Goal: Contribute content: Contribute content

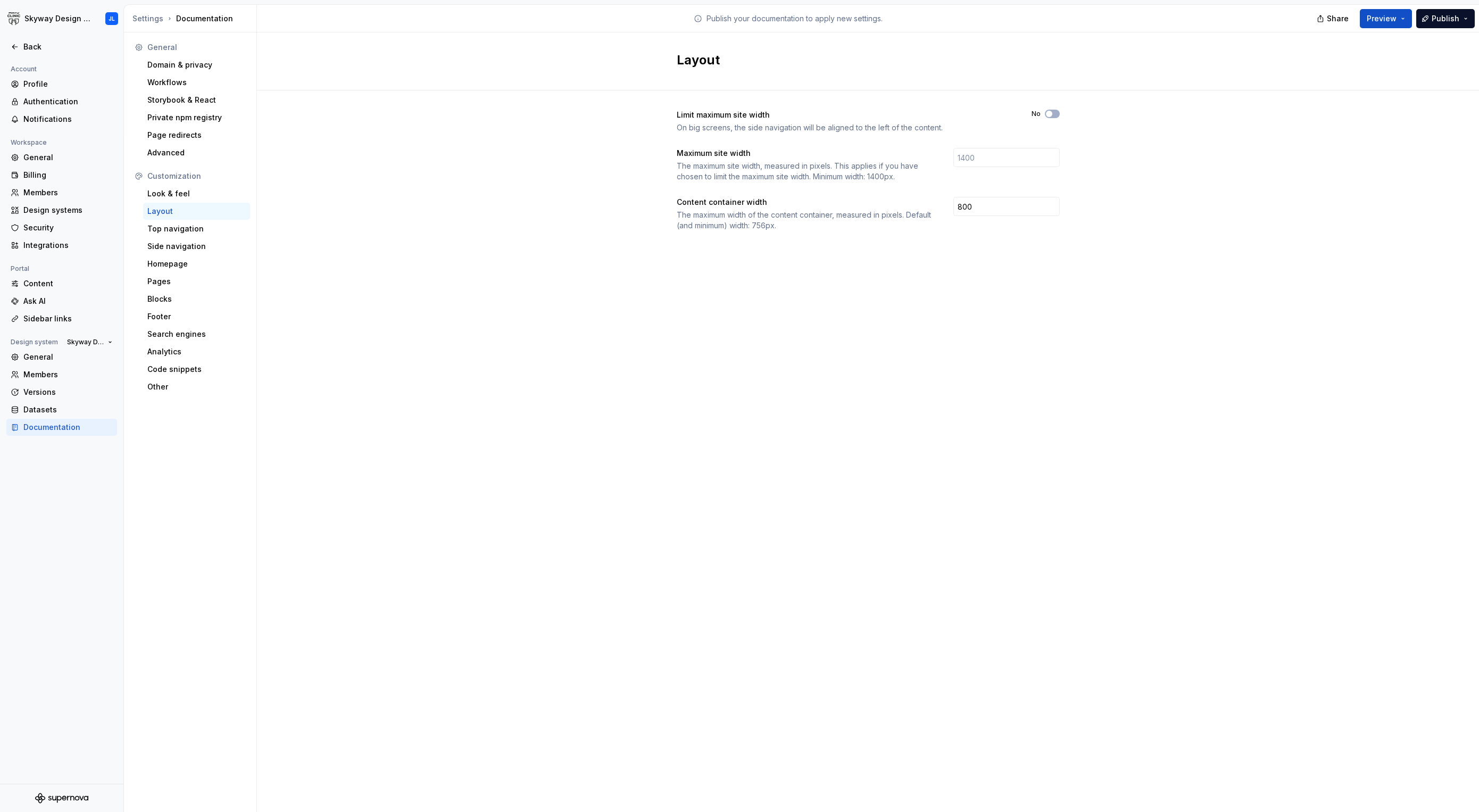
click at [25, 31] on div "Skyway Design System JL" at bounding box center [61, 18] width 123 height 28
click at [37, 47] on div "Back" at bounding box center [68, 47] width 90 height 11
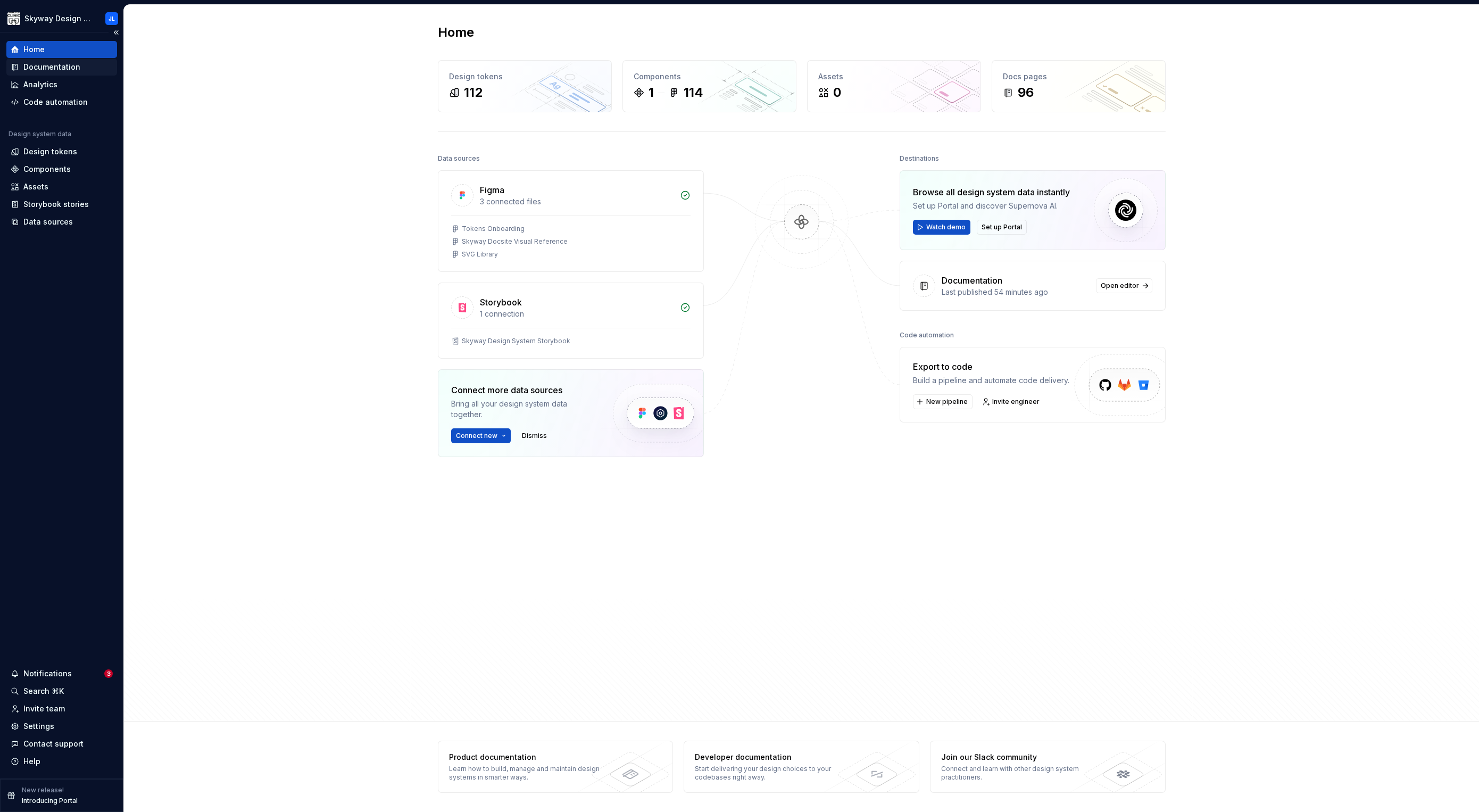
click at [47, 64] on div "Documentation" at bounding box center [52, 67] width 57 height 11
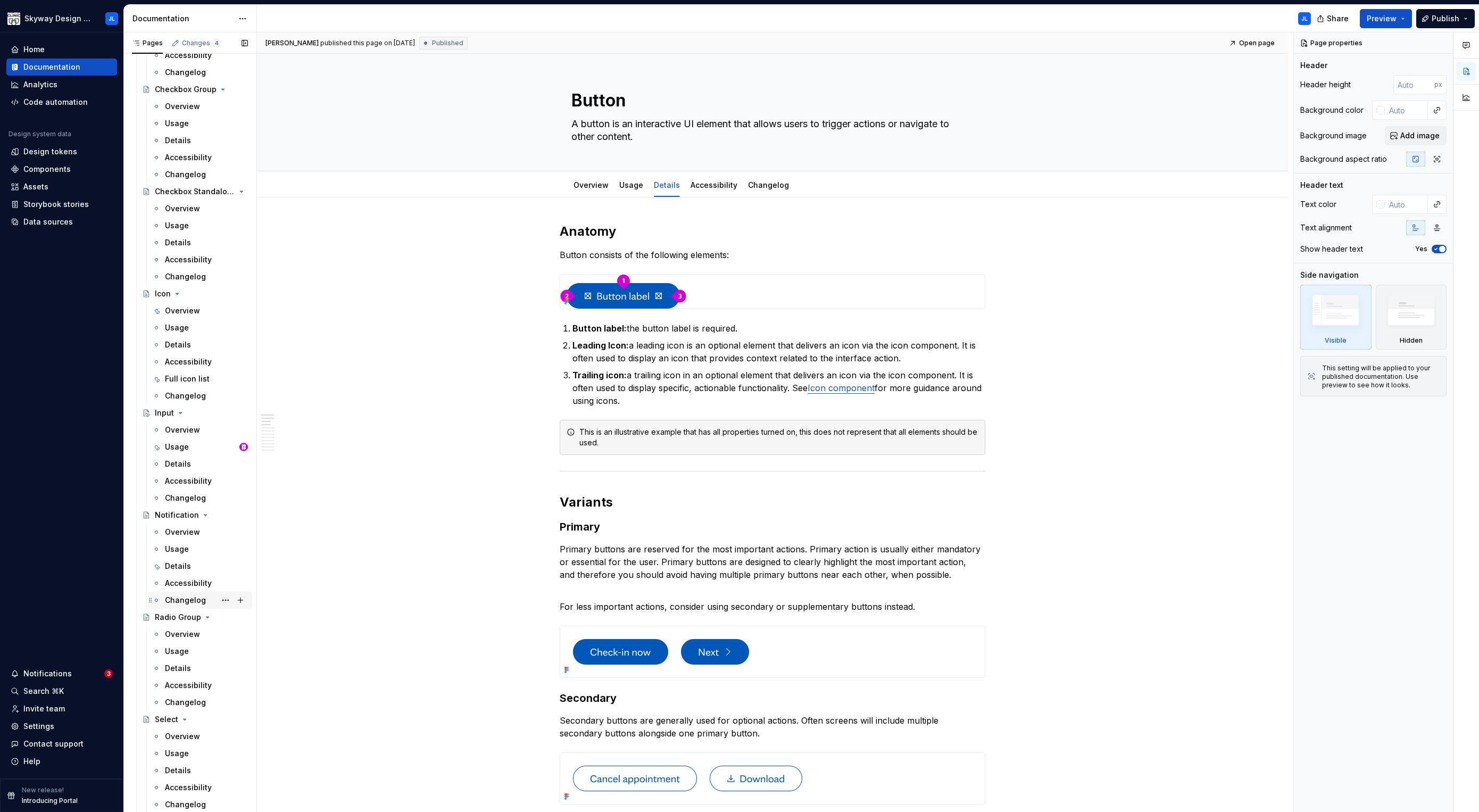
scroll to position [658, 0]
click at [195, 381] on div "Full icon list" at bounding box center [187, 381] width 45 height 11
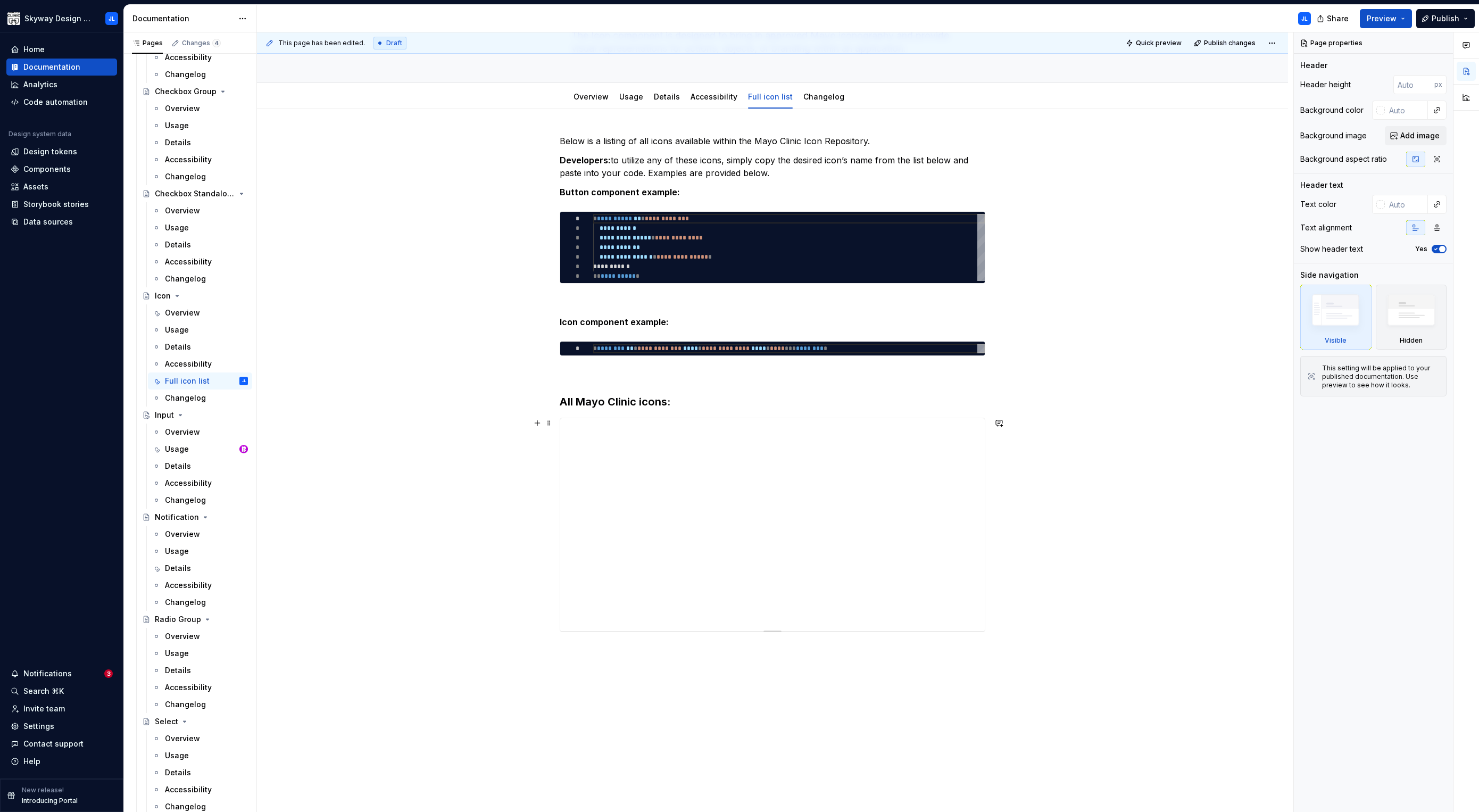
scroll to position [164, 0]
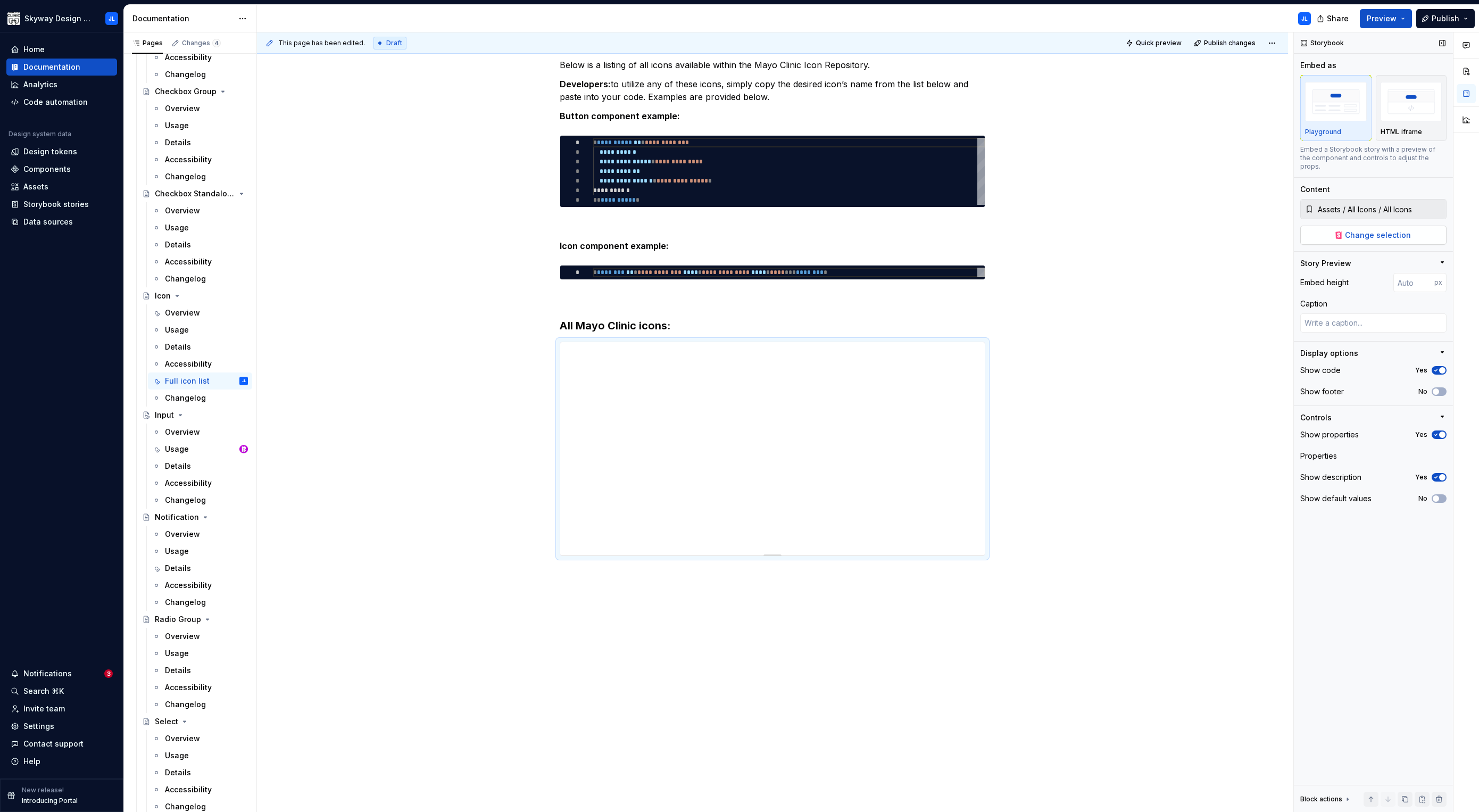
click at [1356, 230] on span "Change selection" at bounding box center [1378, 235] width 66 height 11
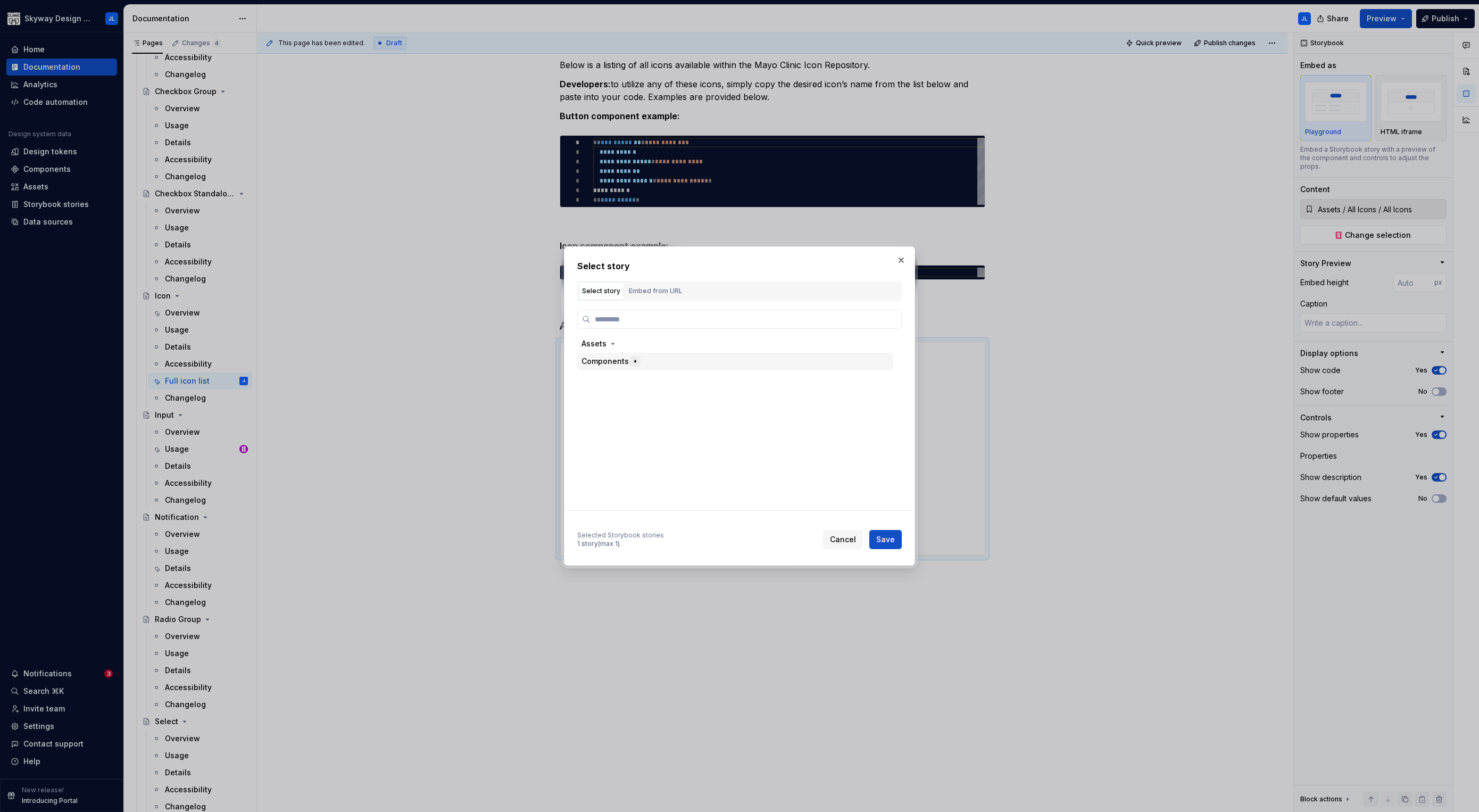
click at [631, 362] on icon "button" at bounding box center [635, 361] width 8 height 8
click at [620, 413] on div "Icon" at bounding box center [618, 414] width 28 height 11
click at [627, 464] on div "Notification" at bounding box center [626, 467] width 44 height 11
click at [595, 345] on div "Assets" at bounding box center [594, 344] width 25 height 11
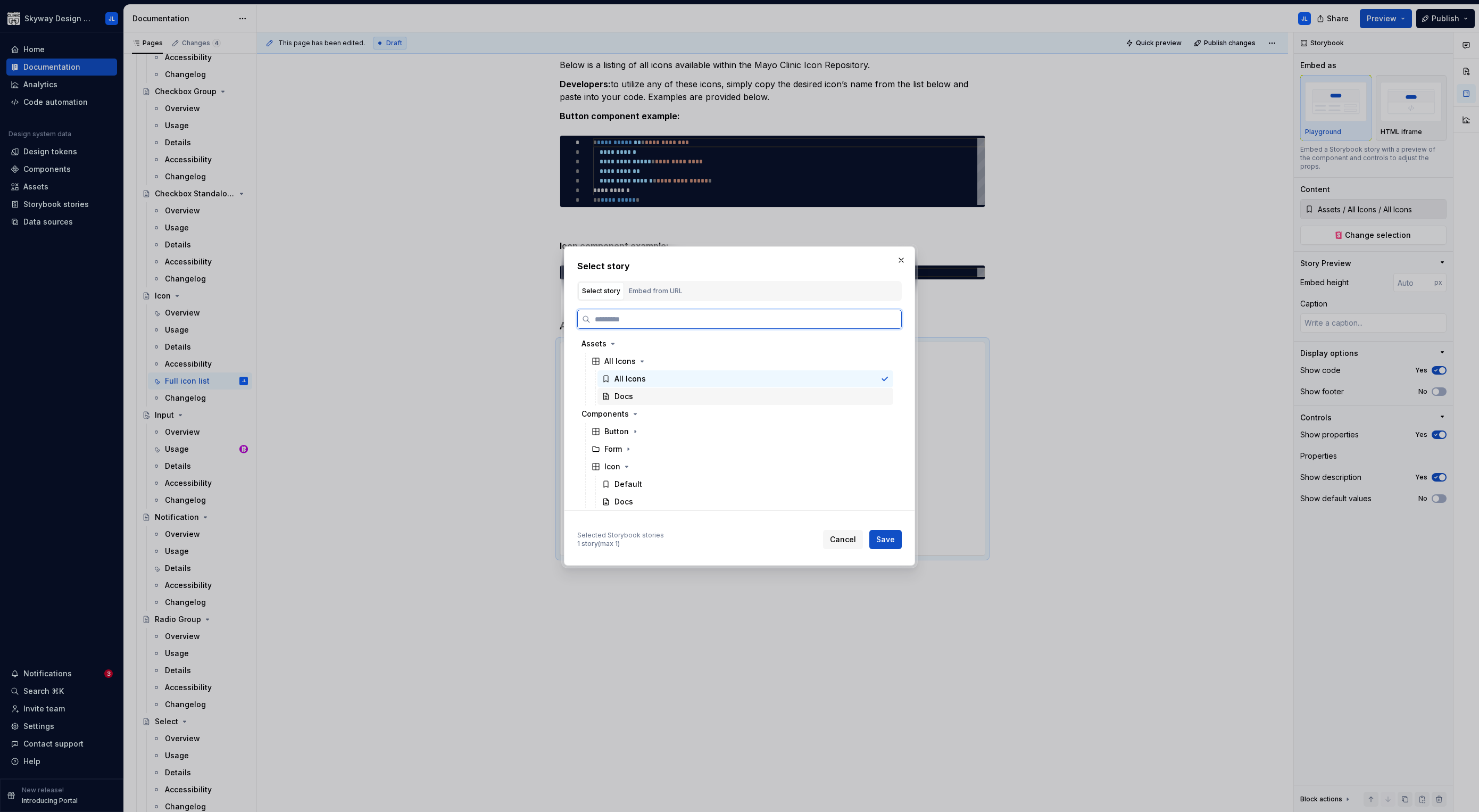
click at [625, 396] on div "Docs" at bounding box center [624, 397] width 19 height 11
click at [632, 381] on div "All Icons" at bounding box center [630, 379] width 31 height 11
click at [632, 392] on div "Docs" at bounding box center [624, 397] width 19 height 11
click at [636, 380] on div "All Icons" at bounding box center [630, 379] width 31 height 11
click at [625, 395] on div "Docs" at bounding box center [624, 397] width 19 height 11
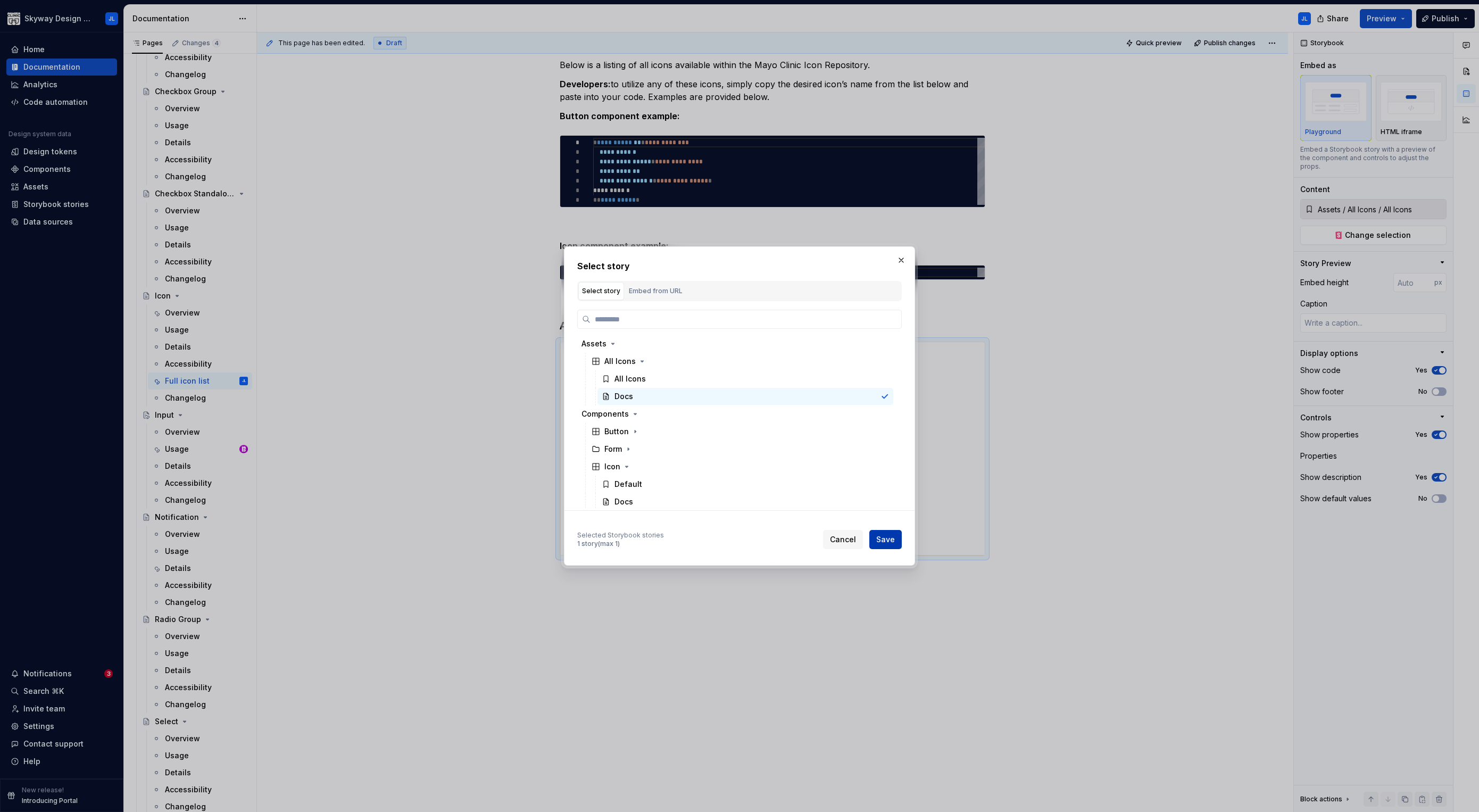
click at [889, 545] on button "Save" at bounding box center [885, 539] width 32 height 19
type textarea "*"
type input "Assets / All Icons / Docs"
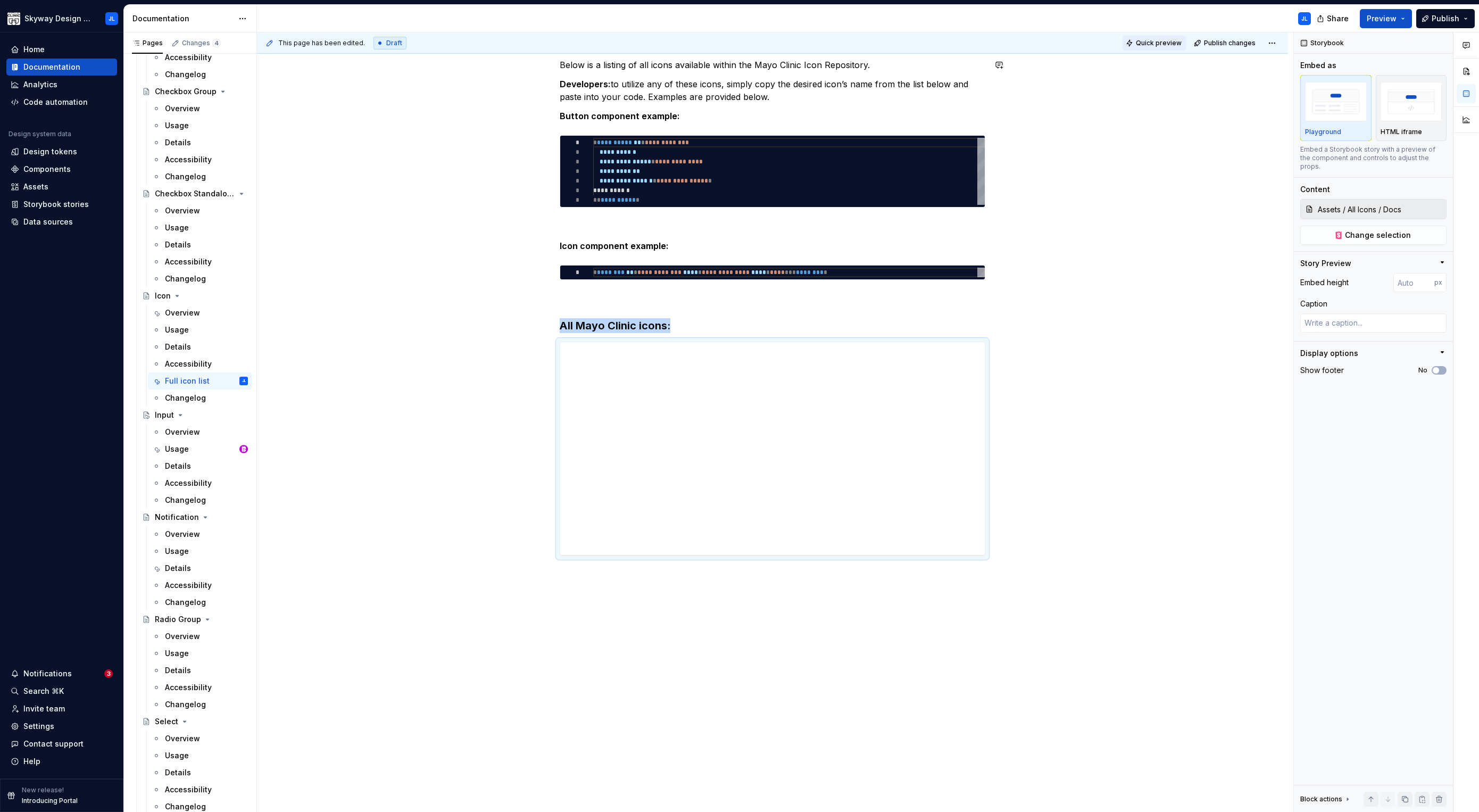
click at [1153, 41] on span "Quick preview" at bounding box center [1159, 43] width 46 height 8
click at [1421, 789] on span "Open page" at bounding box center [1422, 786] width 35 height 8
click at [1220, 44] on span "Publish changes" at bounding box center [1230, 43] width 52 height 8
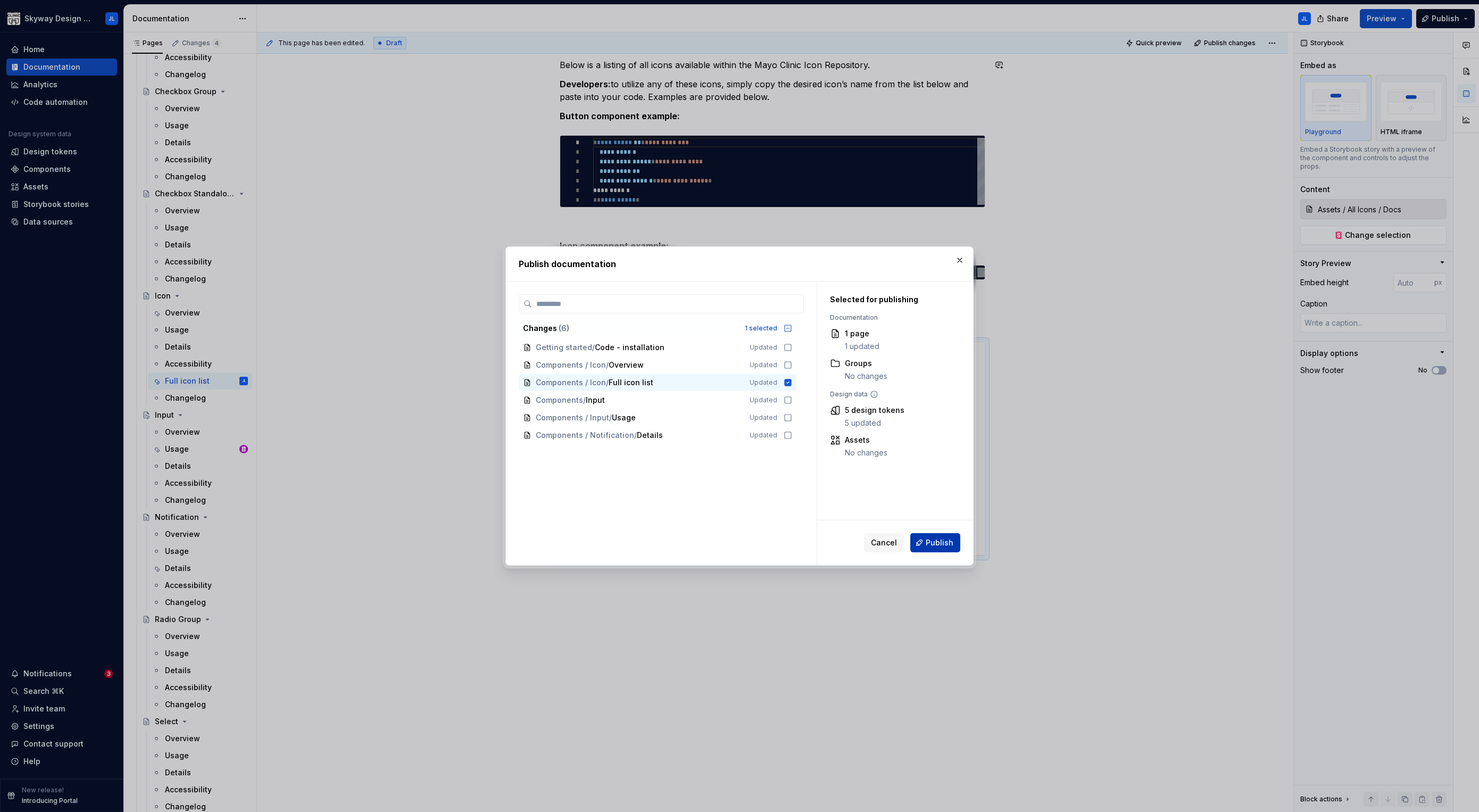
click at [935, 540] on span "Publish" at bounding box center [939, 543] width 28 height 11
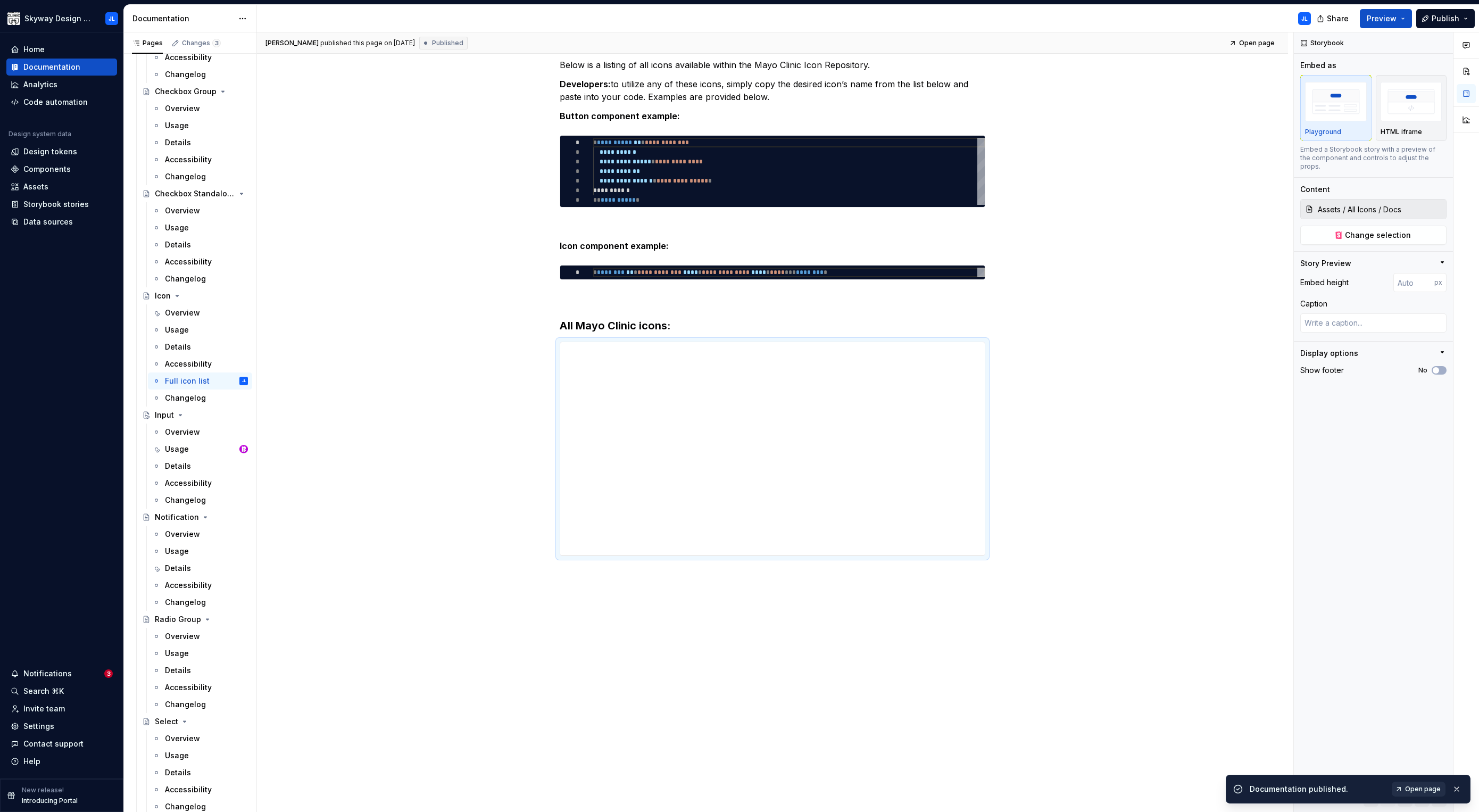
click at [1419, 786] on span "Open page" at bounding box center [1422, 789] width 35 height 8
click at [1411, 106] on img "button" at bounding box center [1411, 101] width 62 height 39
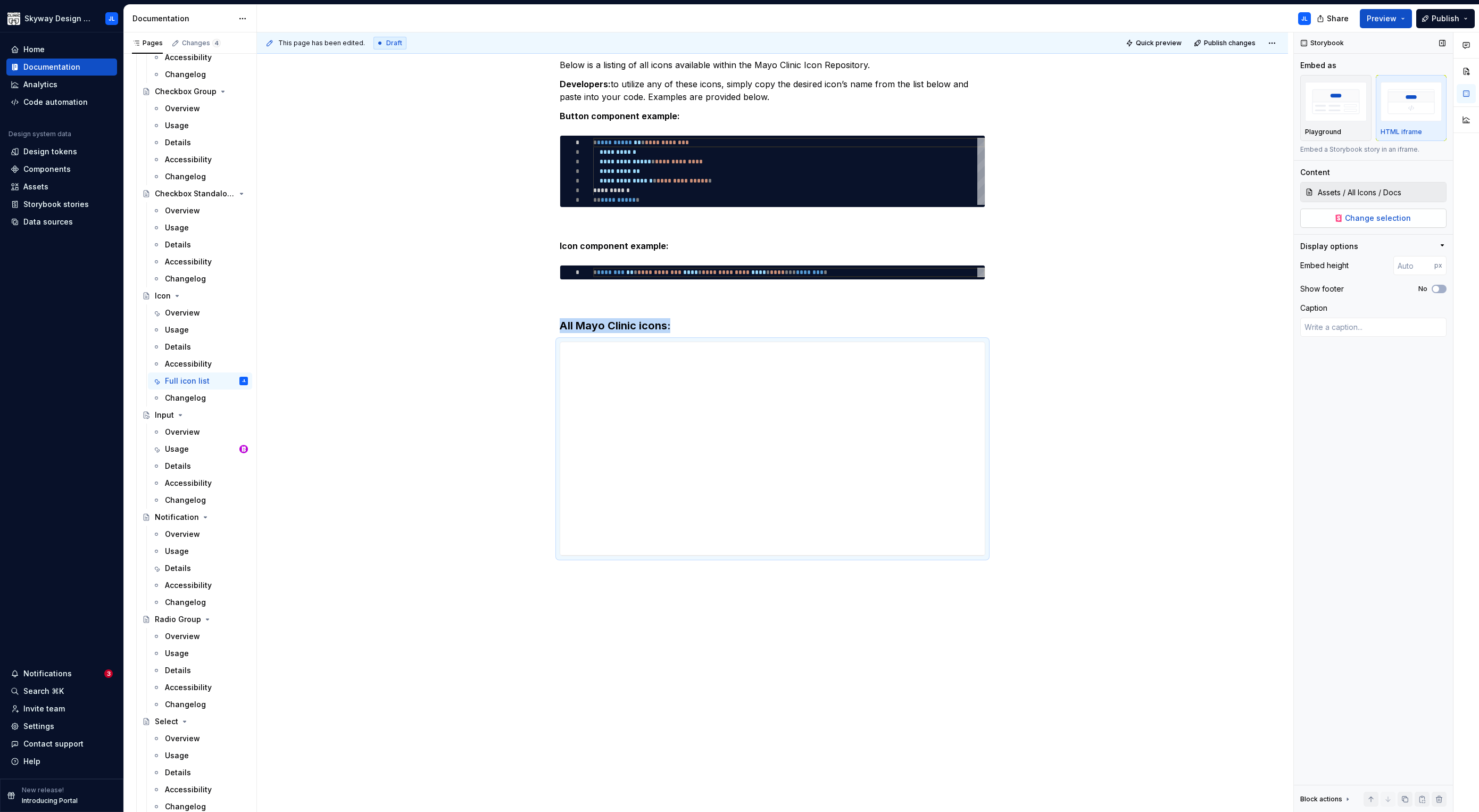
click at [1364, 224] on button "Change selection" at bounding box center [1374, 218] width 146 height 19
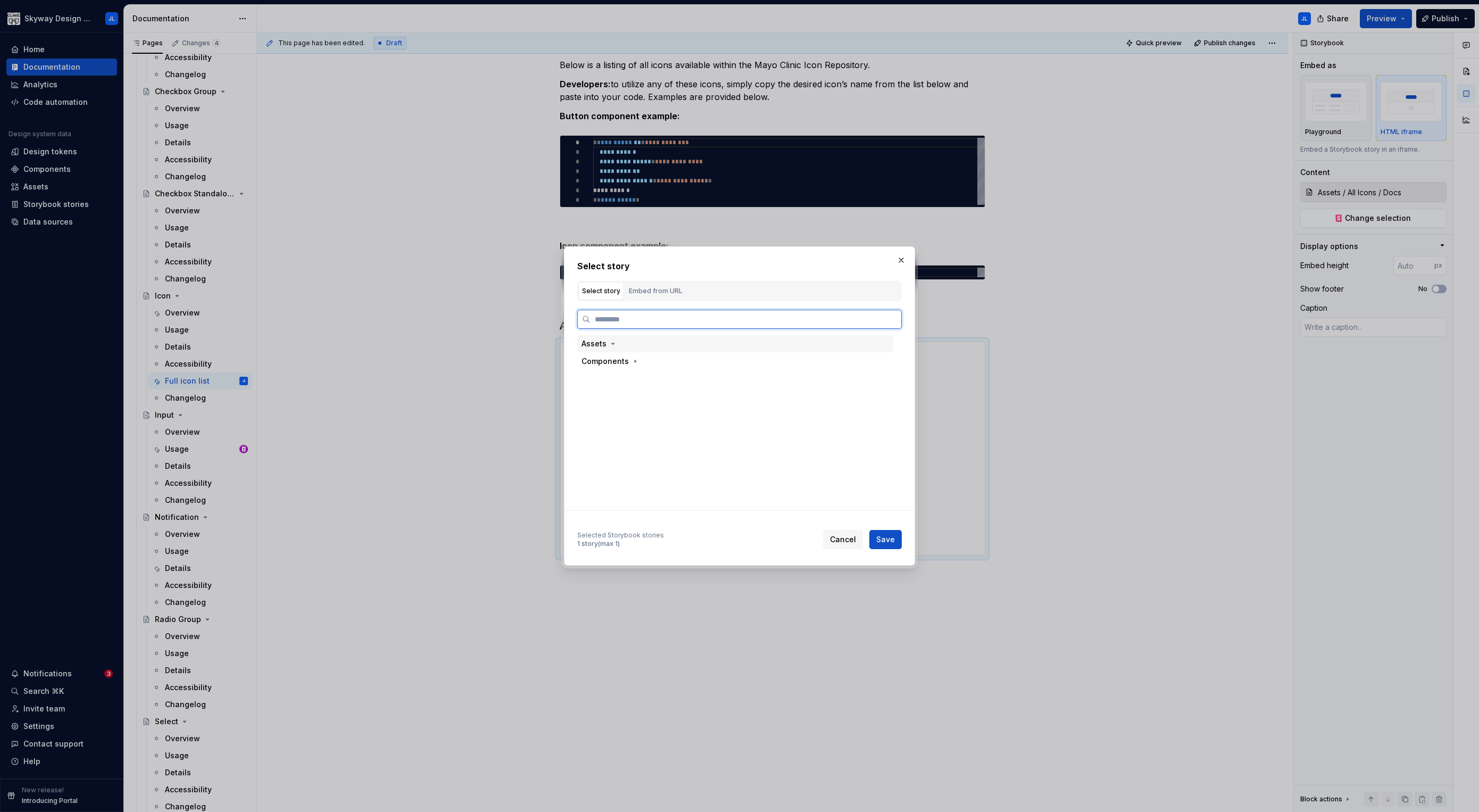
click at [600, 349] on div "Assets" at bounding box center [735, 344] width 316 height 17
click at [628, 381] on div "All Icons" at bounding box center [630, 379] width 31 height 11
click at [886, 543] on span "Save" at bounding box center [886, 539] width 19 height 11
type textarea "*"
type input "Assets / All Icons / All Icons"
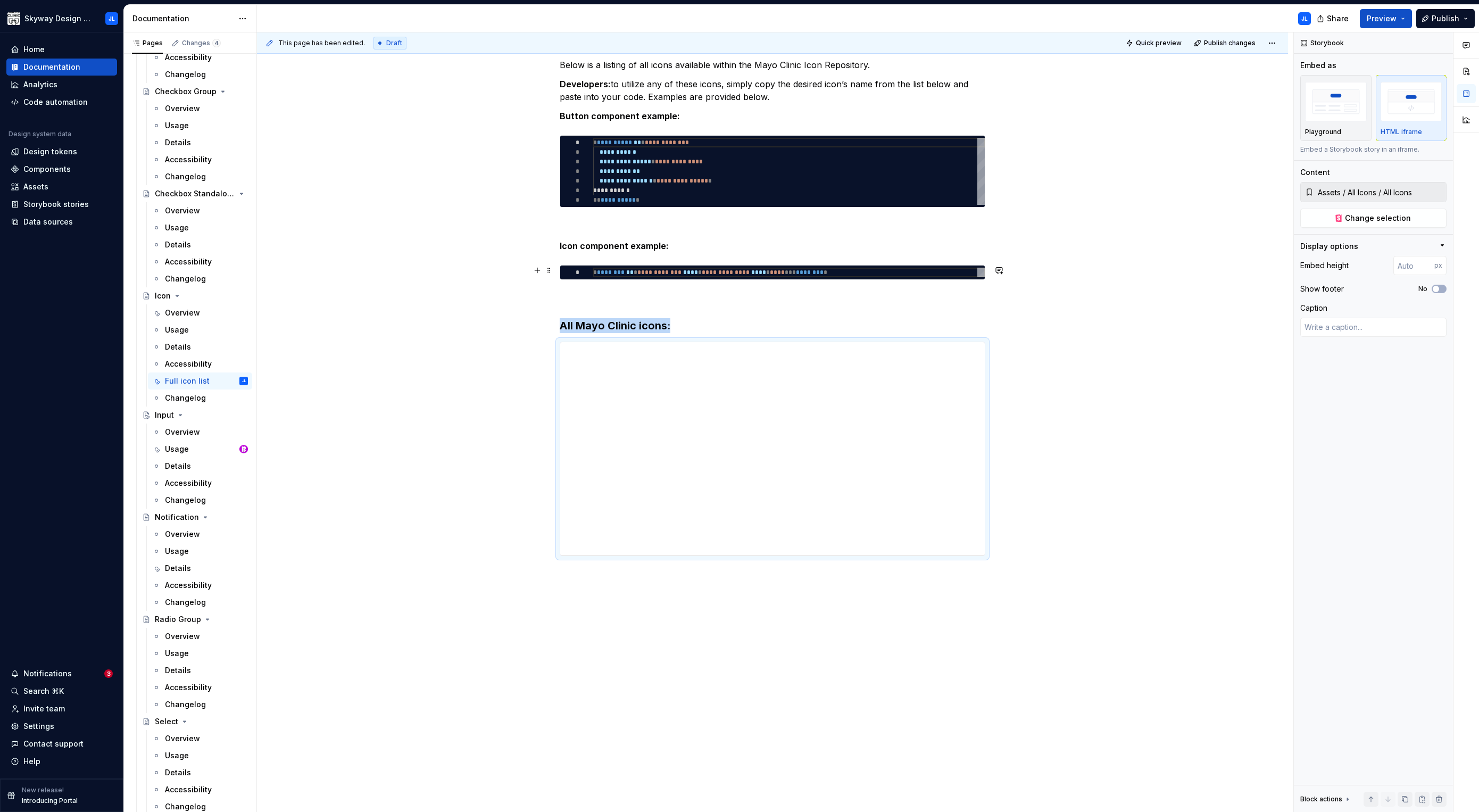
drag, startPoint x: 1163, startPoint y: 275, endPoint x: 1160, endPoint y: 235, distance: 40.1
click at [1163, 273] on div "**********" at bounding box center [775, 422] width 1036 height 780
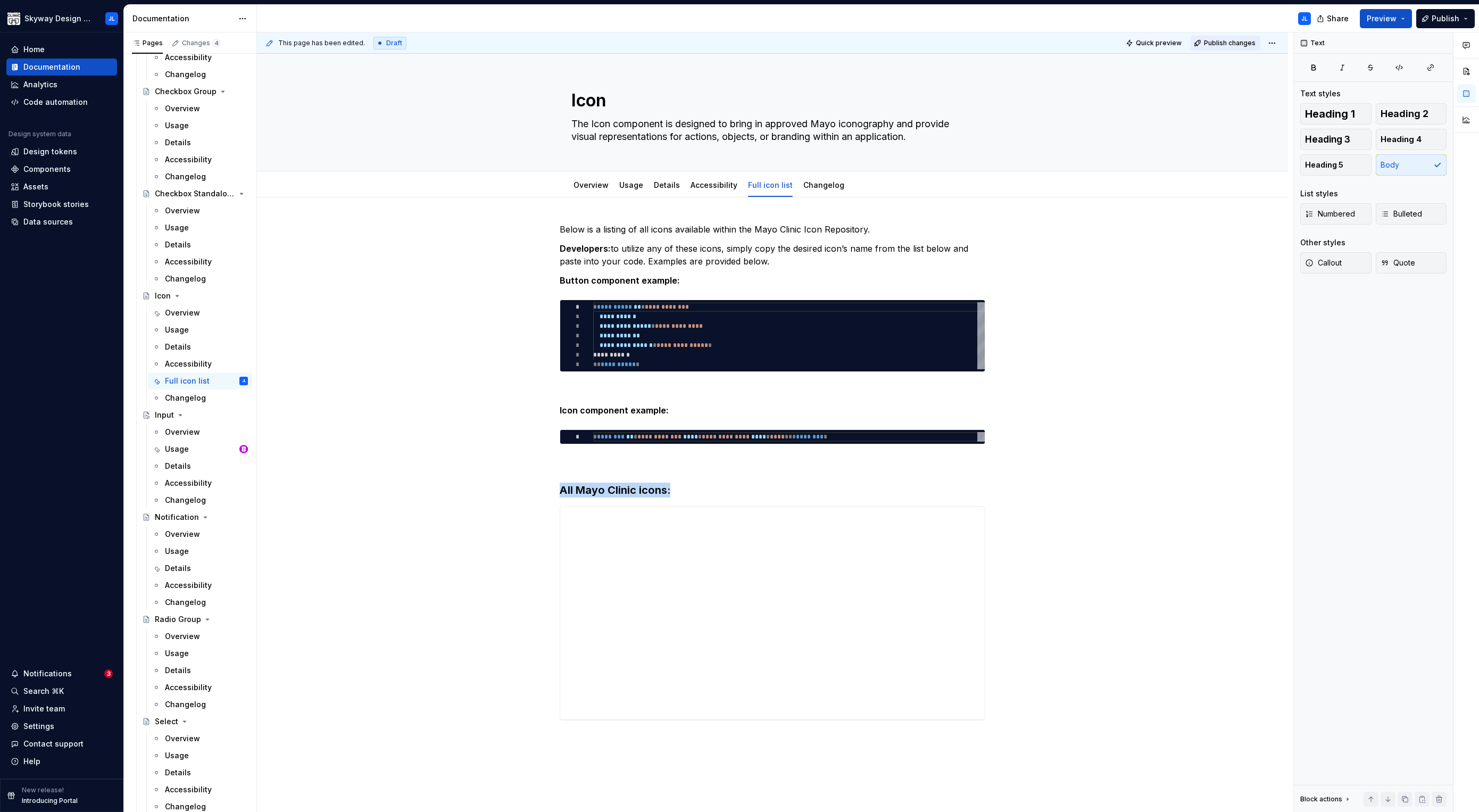
click at [1220, 39] on span "Publish changes" at bounding box center [1230, 43] width 52 height 8
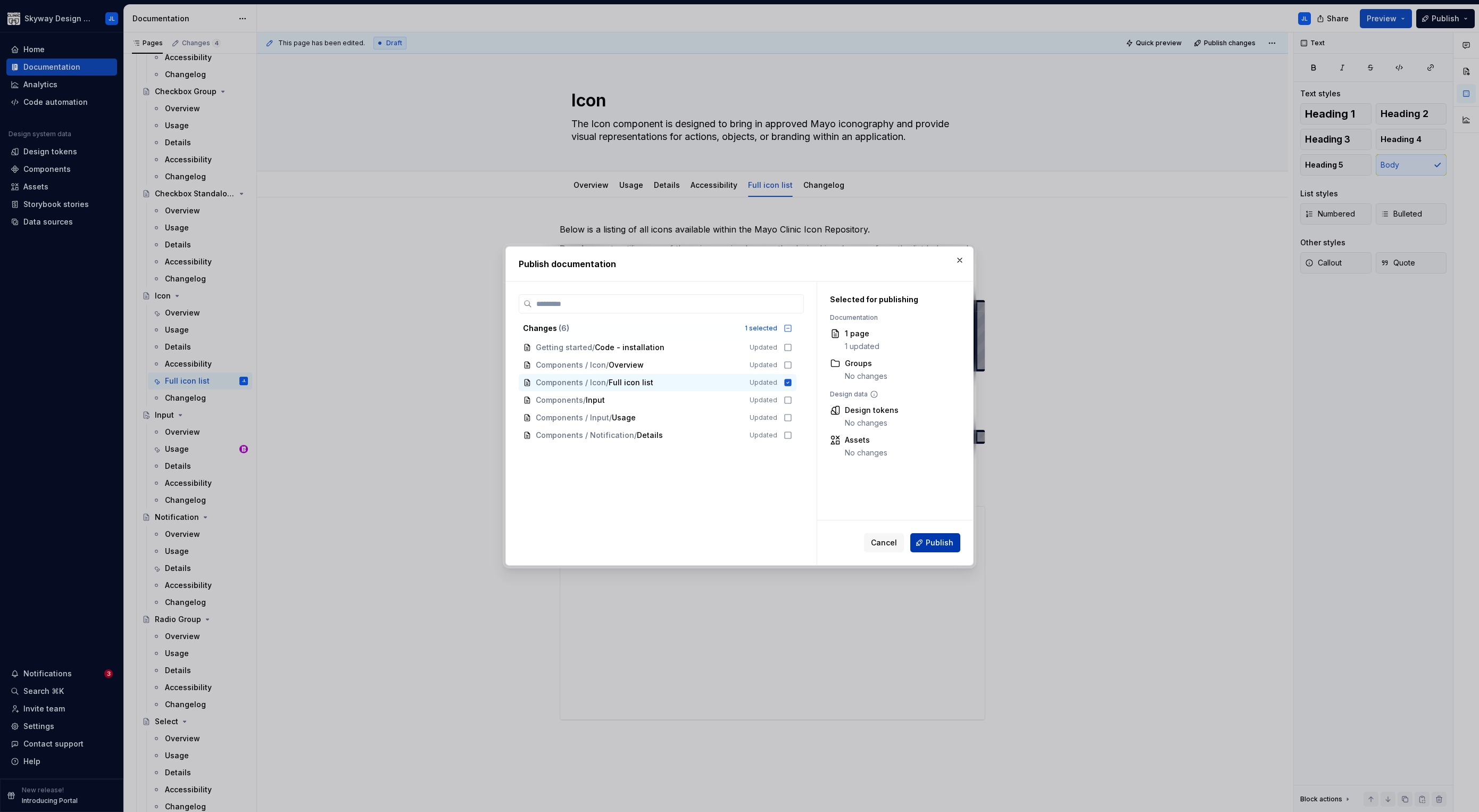
click at [936, 544] on span "Publish" at bounding box center [939, 543] width 28 height 11
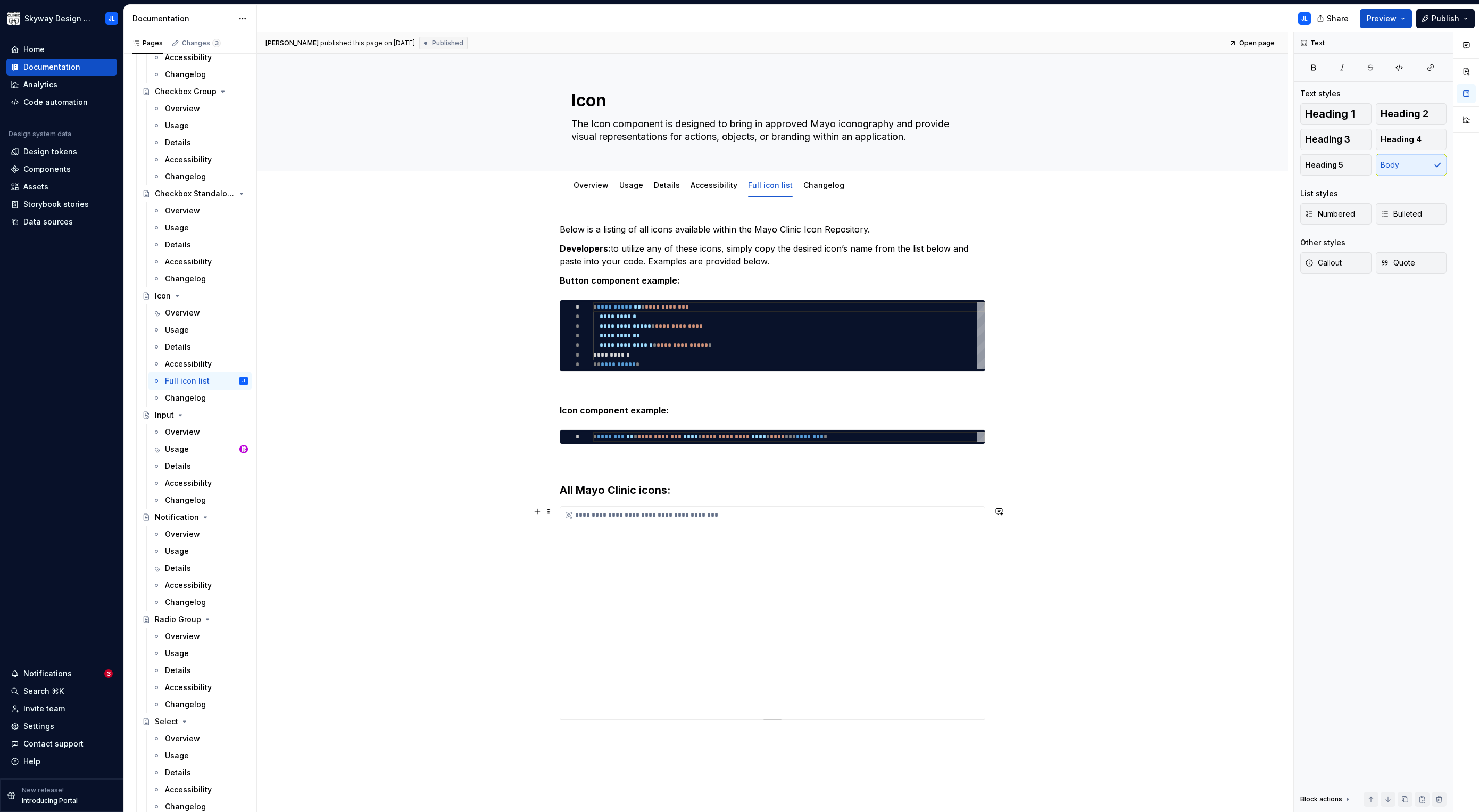
click at [776, 583] on div "**********" at bounding box center [772, 613] width 424 height 213
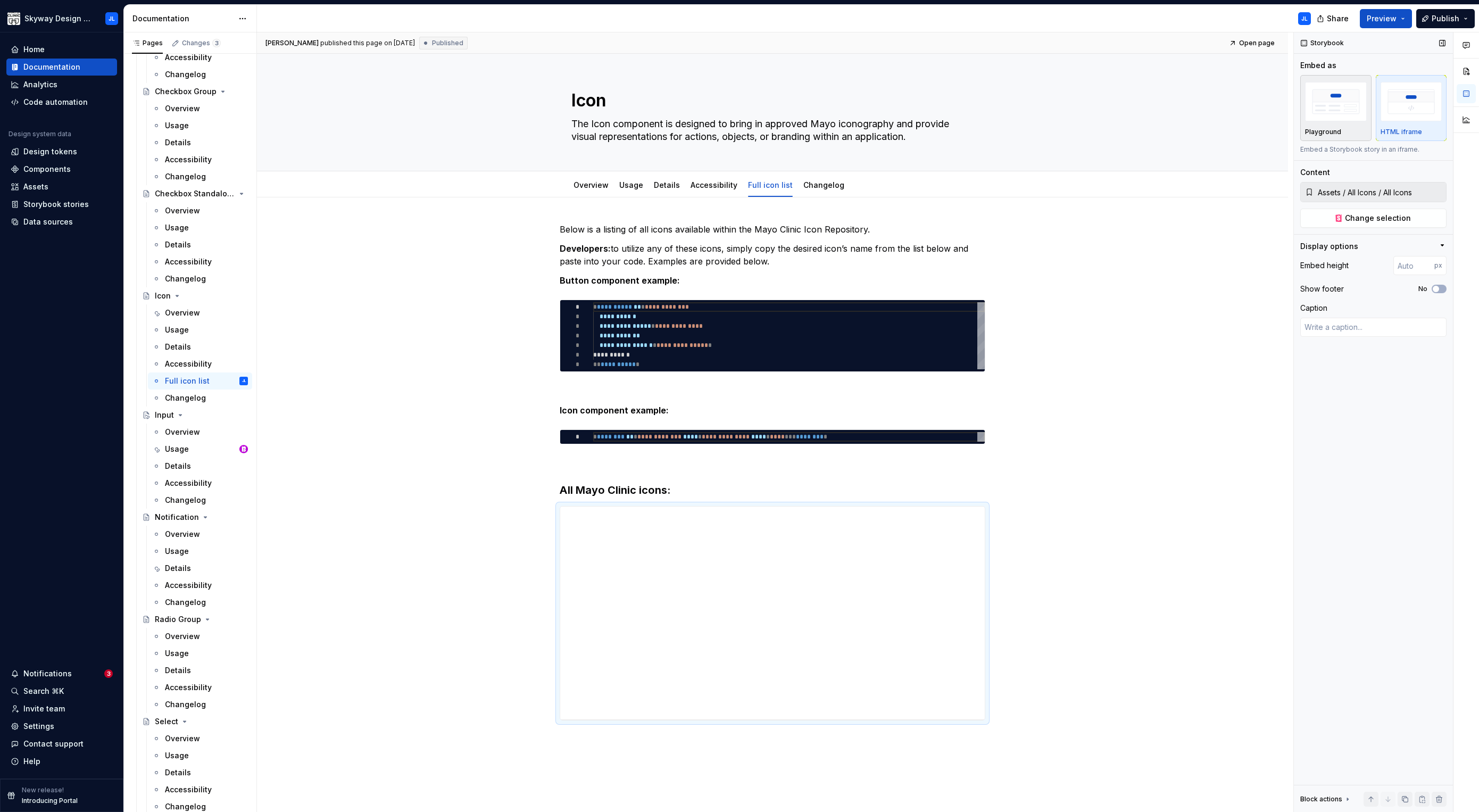
click at [1333, 107] on img "button" at bounding box center [1336, 101] width 62 height 39
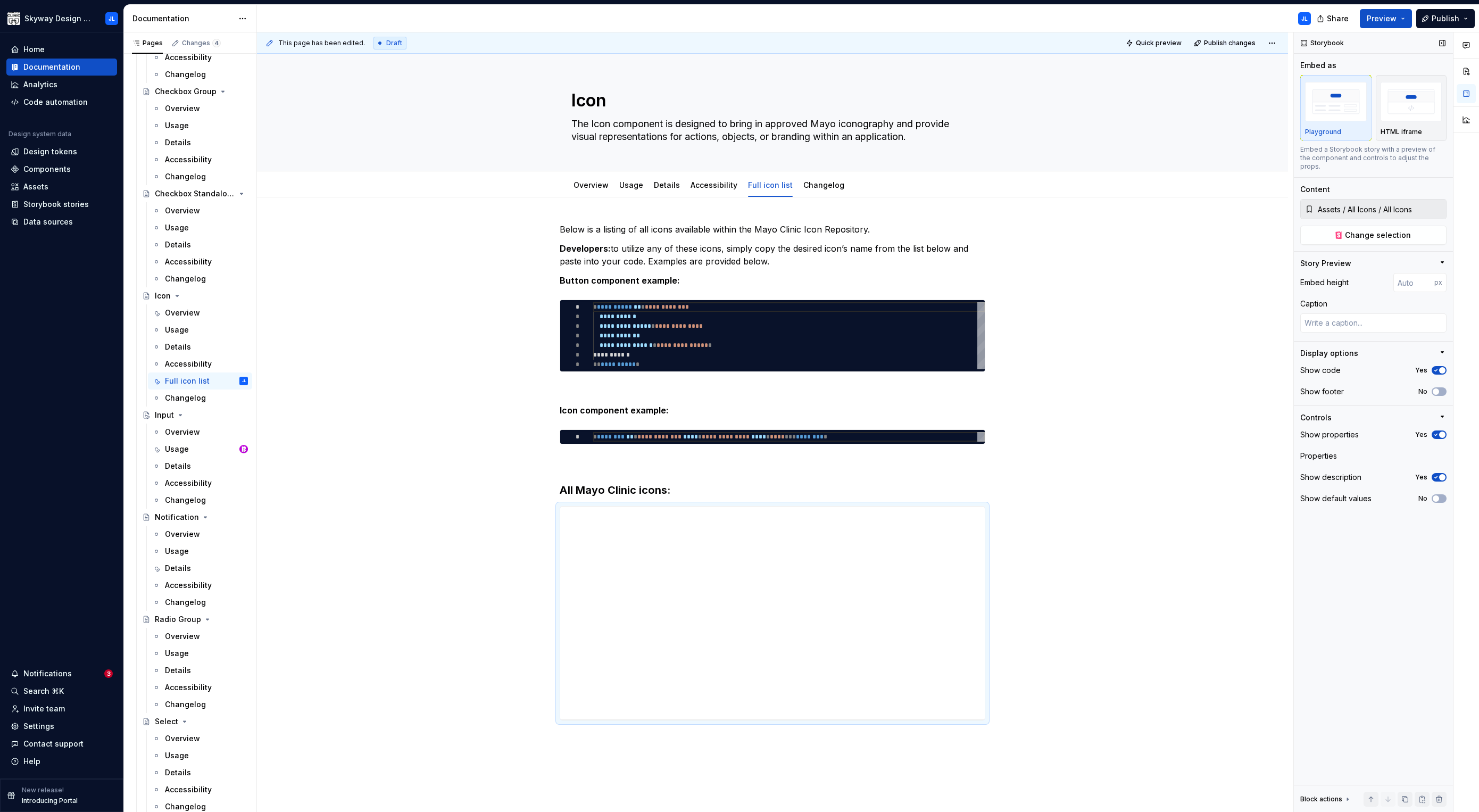
click at [1355, 200] on input "Assets / All Icons / All Icons" at bounding box center [1379, 209] width 133 height 19
click at [1355, 233] on button "Change selection" at bounding box center [1374, 235] width 146 height 19
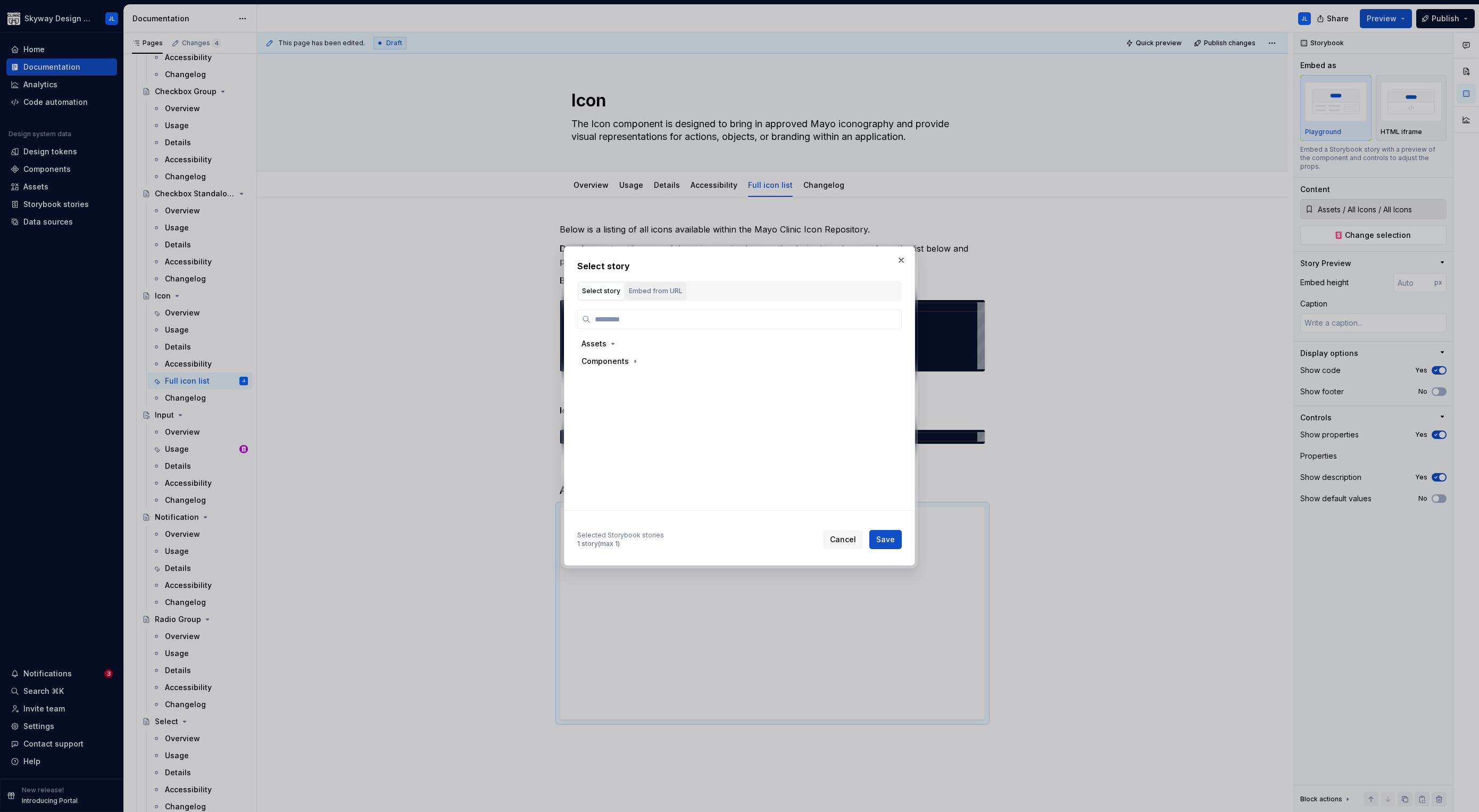
click at [653, 295] on div "Embed from URL" at bounding box center [655, 291] width 54 height 11
type textarea "*"
click at [684, 373] on input "text" at bounding box center [724, 374] width 269 height 19
paste input "[URL][DOMAIN_NAME]"
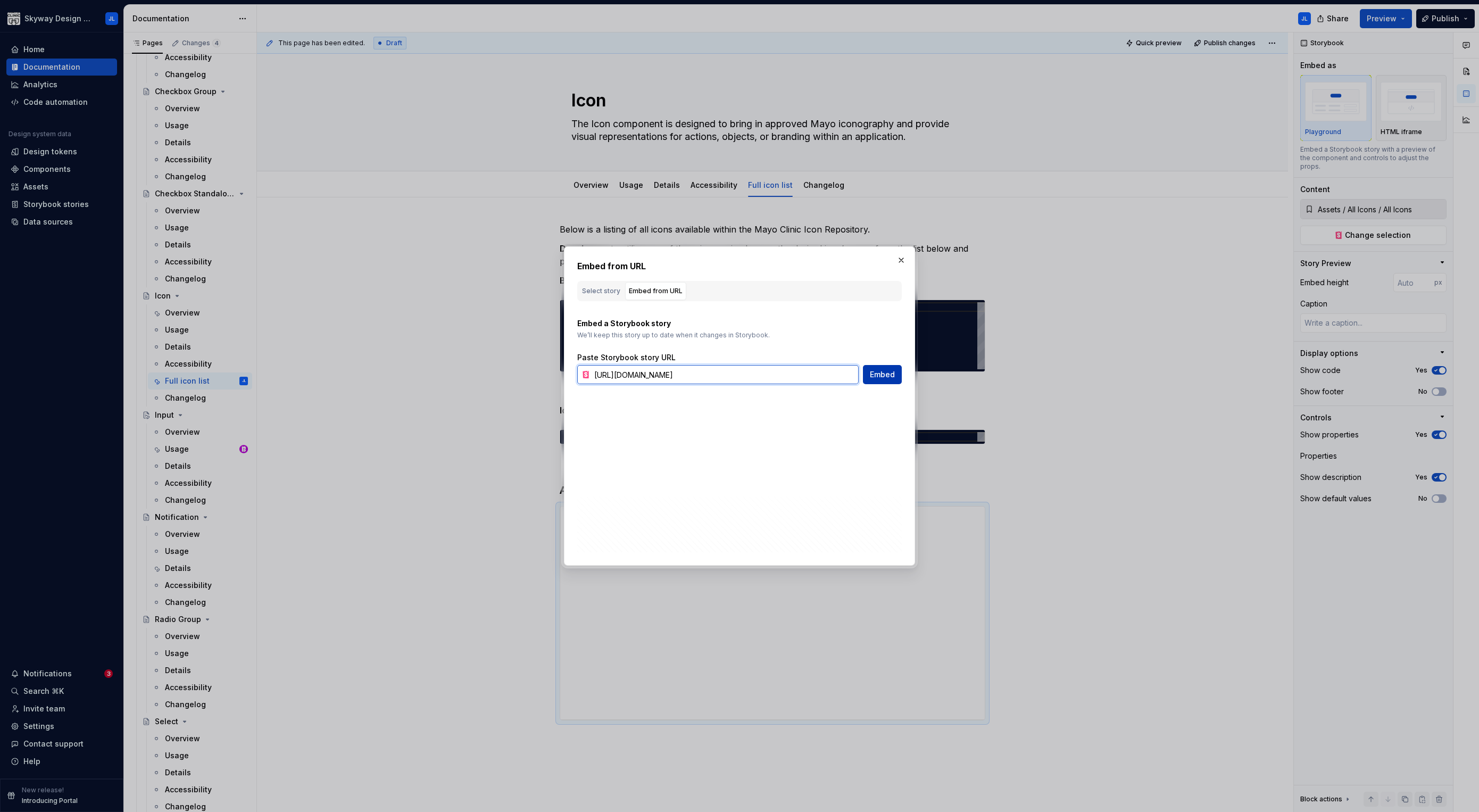
type input "[URL][DOMAIN_NAME]"
click at [889, 374] on span "Embed" at bounding box center [882, 375] width 25 height 11
type textarea "*"
type input "[URL][DOMAIN_NAME]"
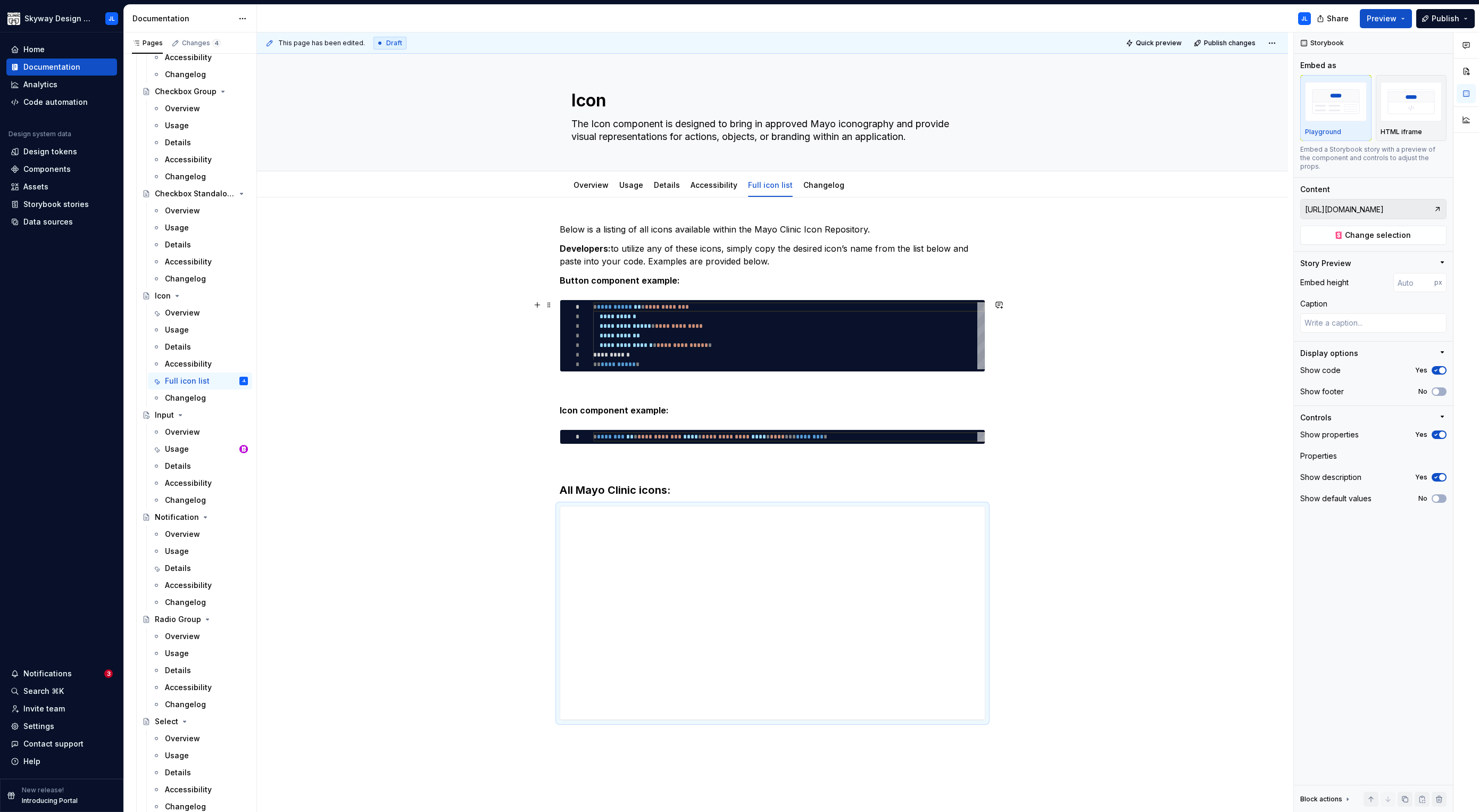
click at [1151, 315] on div "**********" at bounding box center [772, 587] width 1031 height 780
click at [1228, 45] on span "Publish changes" at bounding box center [1230, 43] width 52 height 8
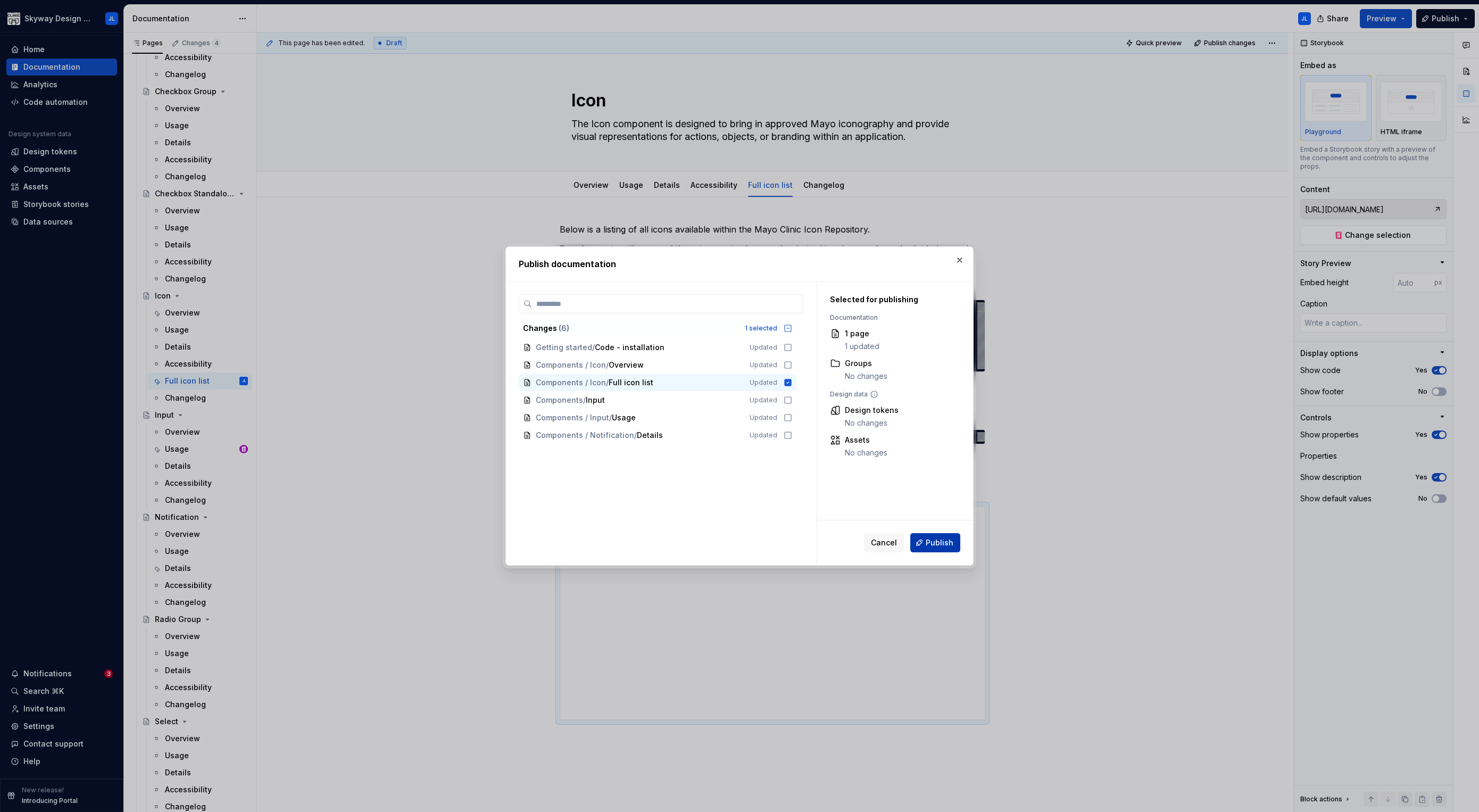
click at [939, 546] on span "Publish" at bounding box center [939, 543] width 28 height 11
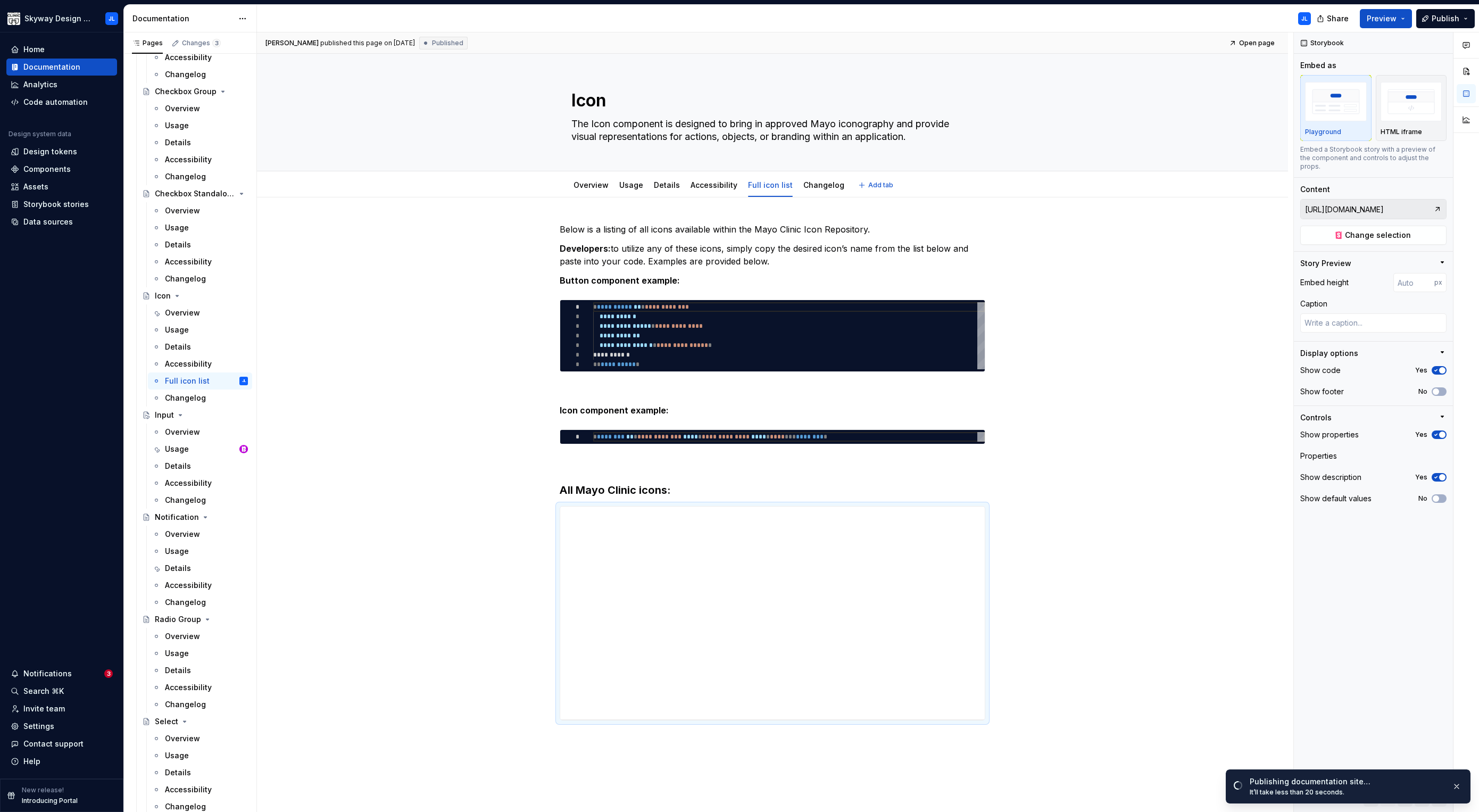
type textarea "*"
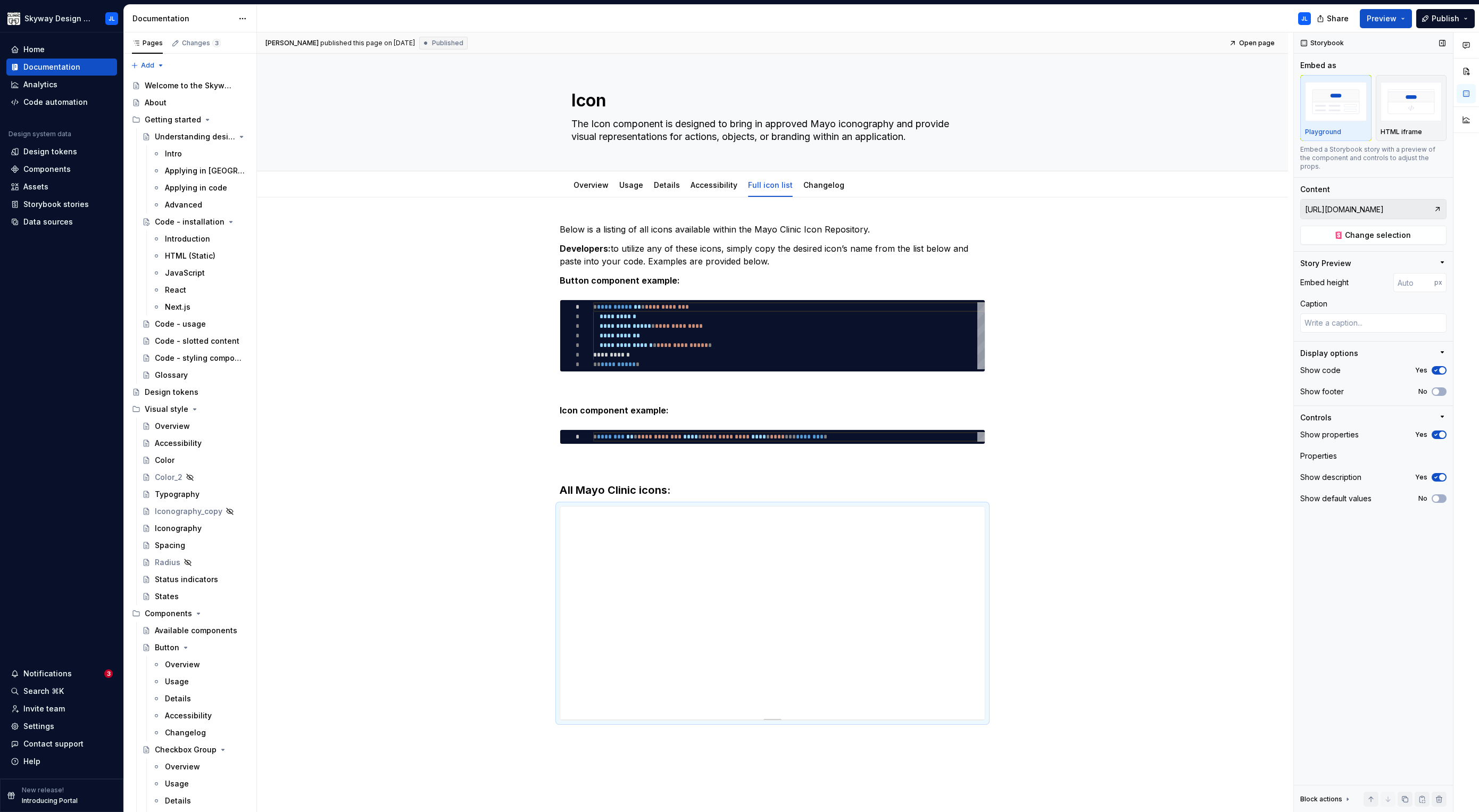
click at [1340, 126] on div "Playground" at bounding box center [1336, 108] width 62 height 57
click at [1349, 230] on span "Change selection" at bounding box center [1378, 235] width 66 height 11
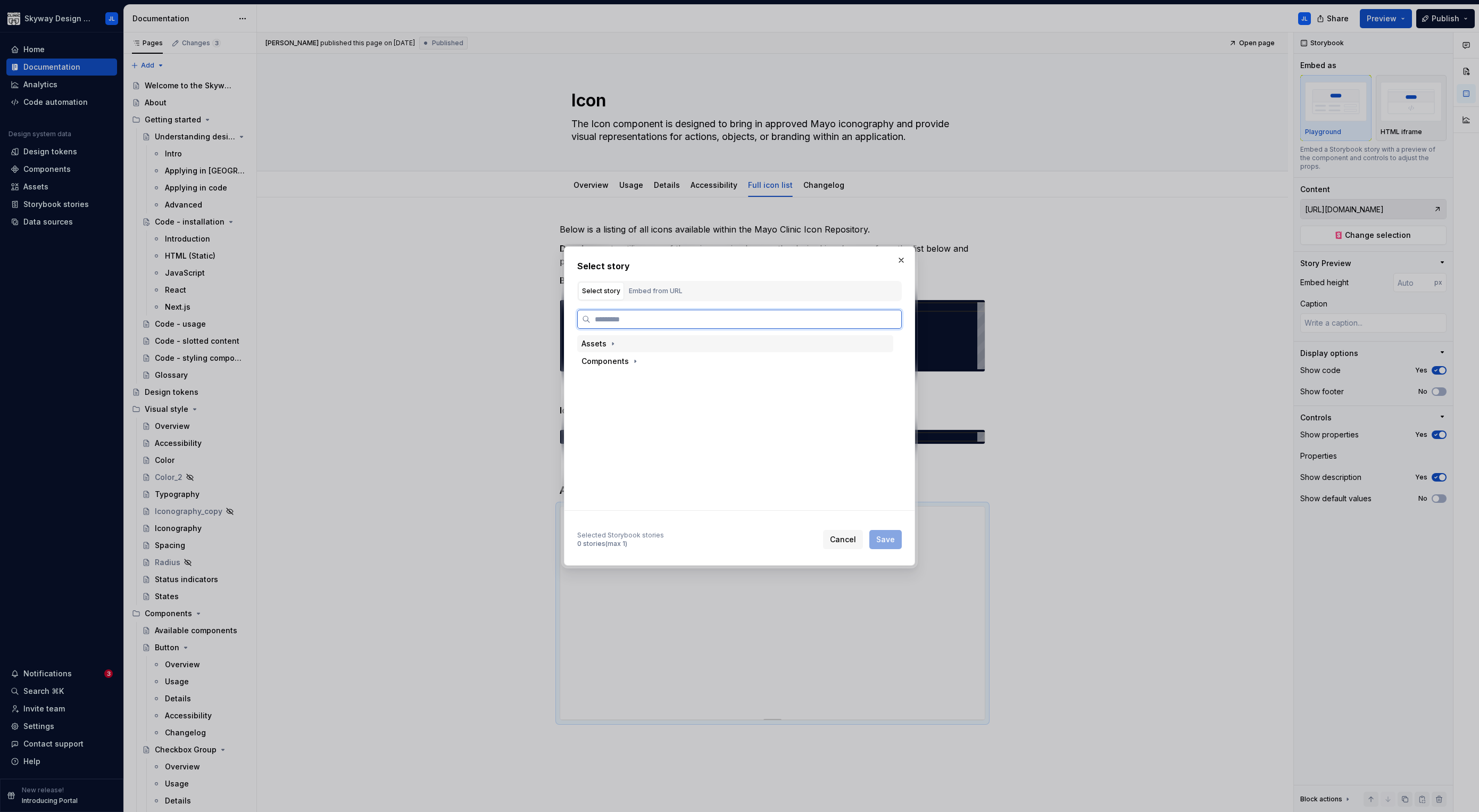
click at [603, 349] on div "Assets" at bounding box center [735, 344] width 316 height 17
click at [618, 366] on div "All Icons" at bounding box center [620, 361] width 31 height 11
click at [636, 380] on div "All Icons" at bounding box center [630, 379] width 31 height 11
click at [884, 536] on span "Save" at bounding box center [886, 539] width 19 height 11
type textarea "*"
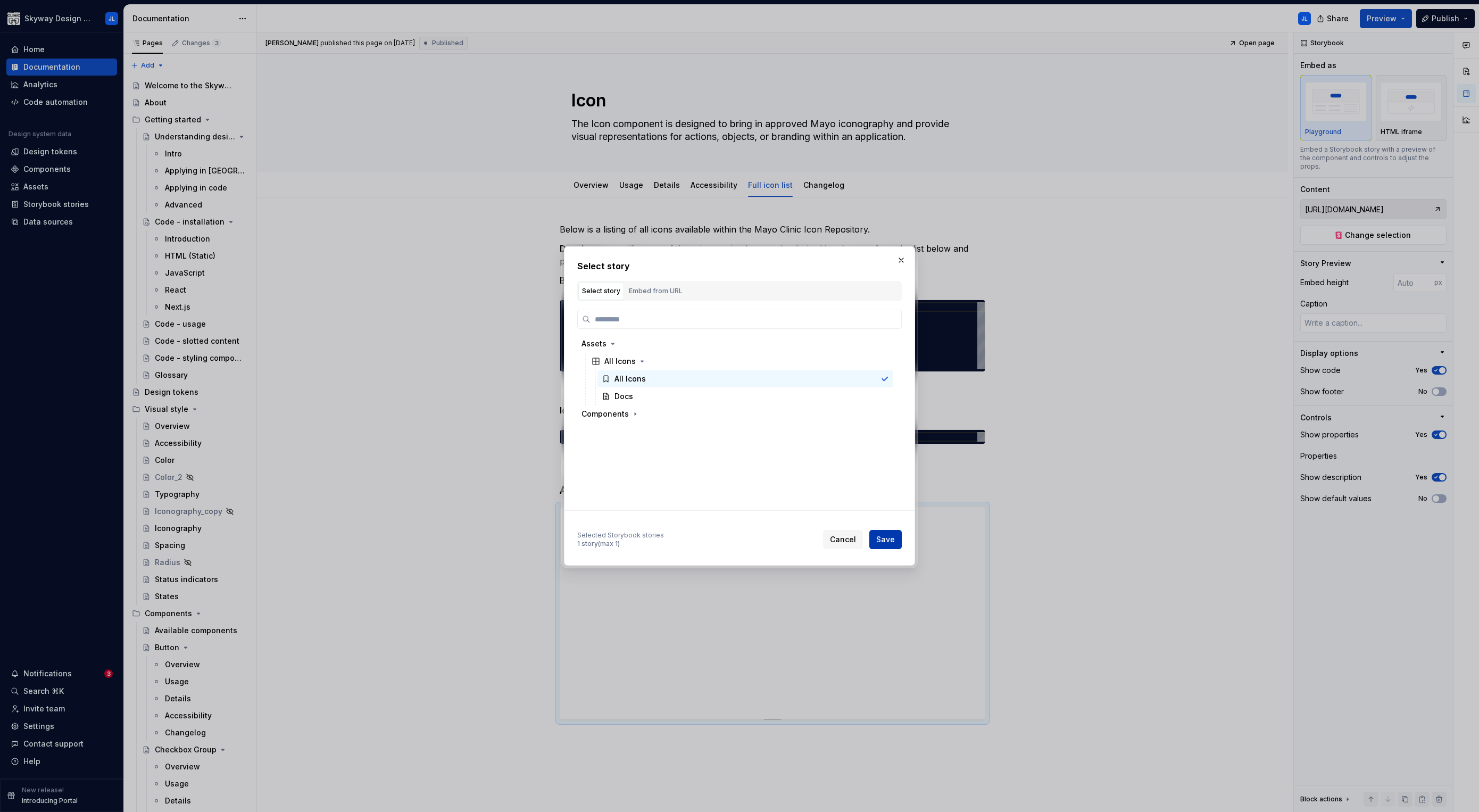
type input "Assets / All Icons / All Icons"
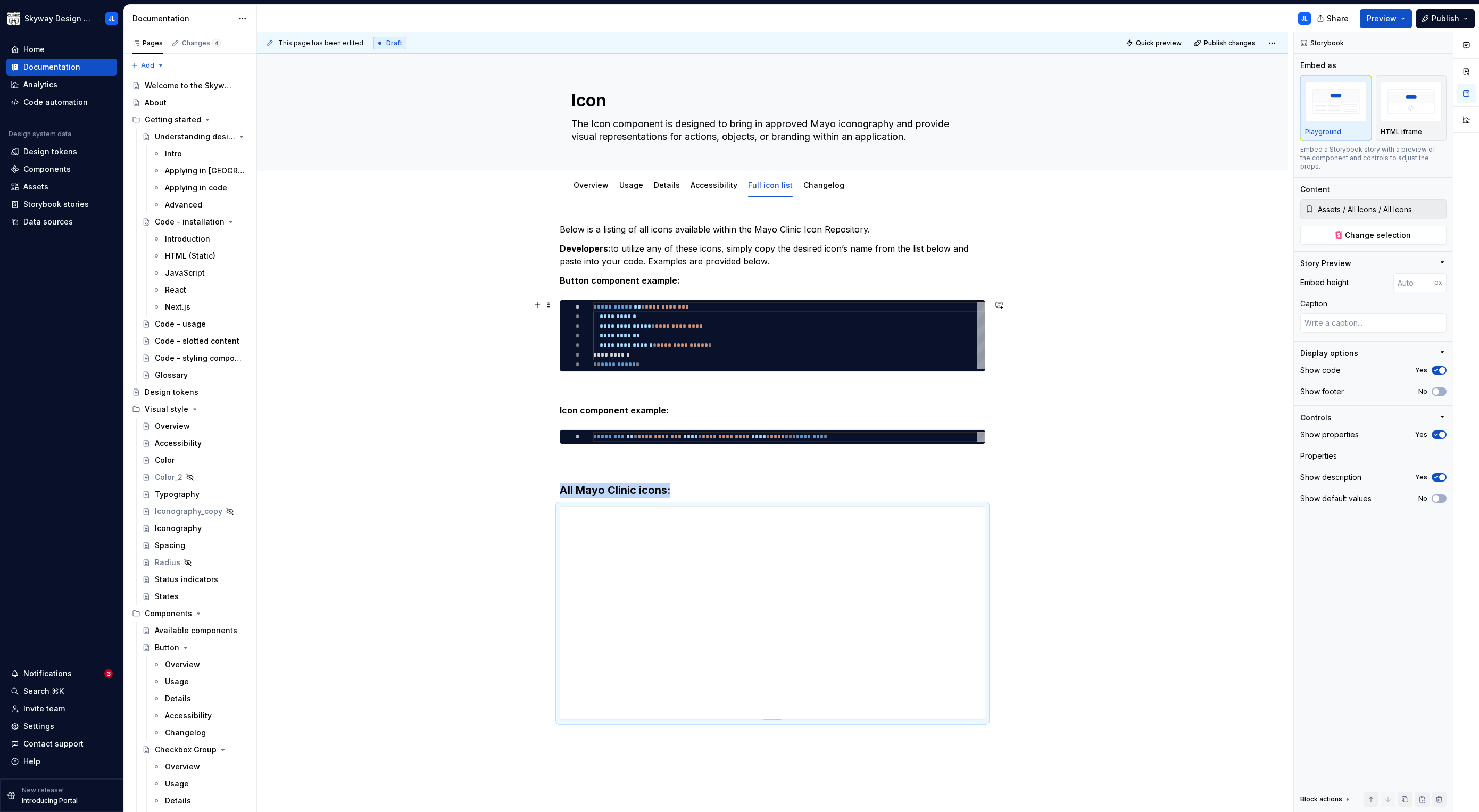
click at [1193, 354] on div "**********" at bounding box center [775, 422] width 1036 height 780
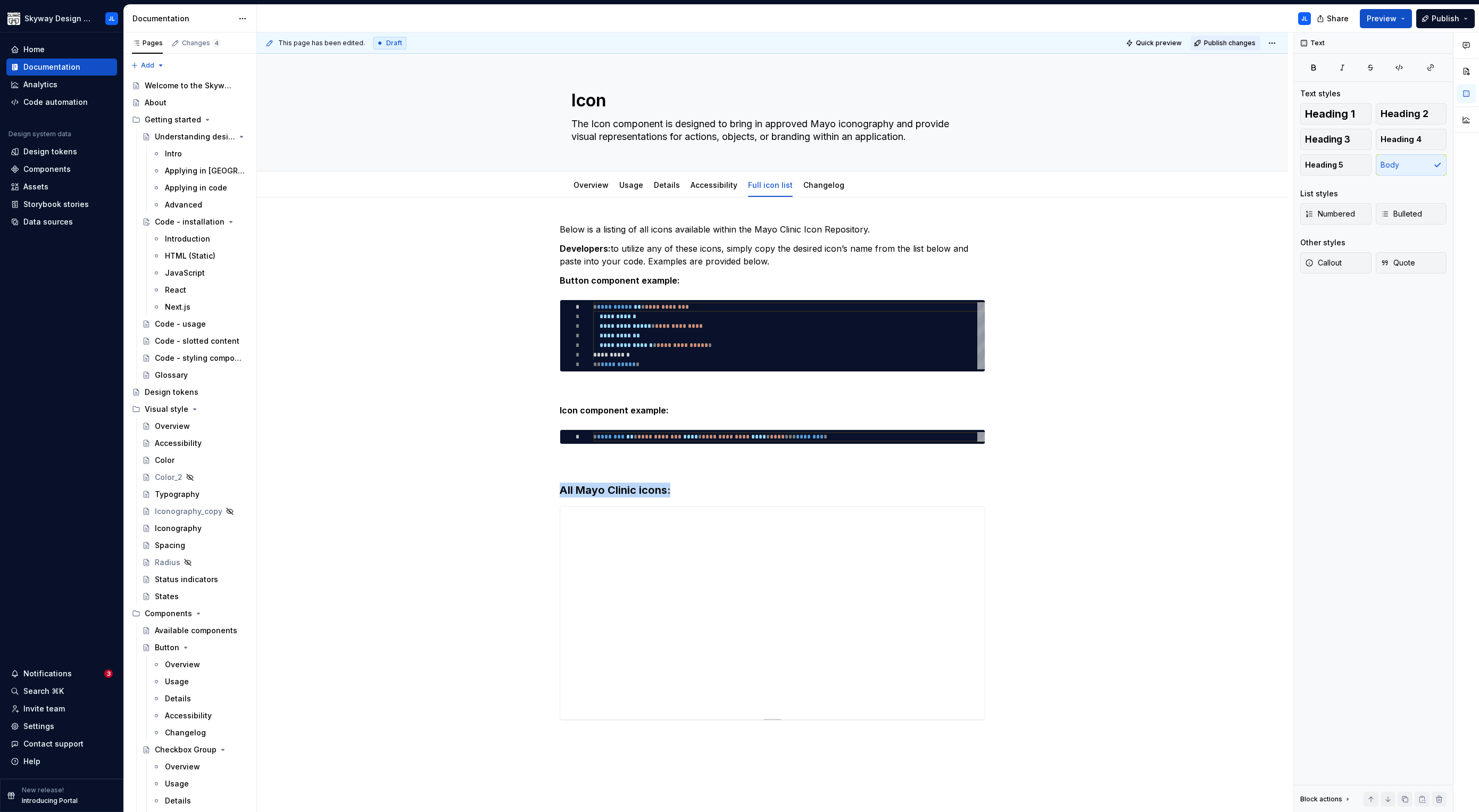
click at [1223, 47] on span "Publish changes" at bounding box center [1230, 43] width 52 height 8
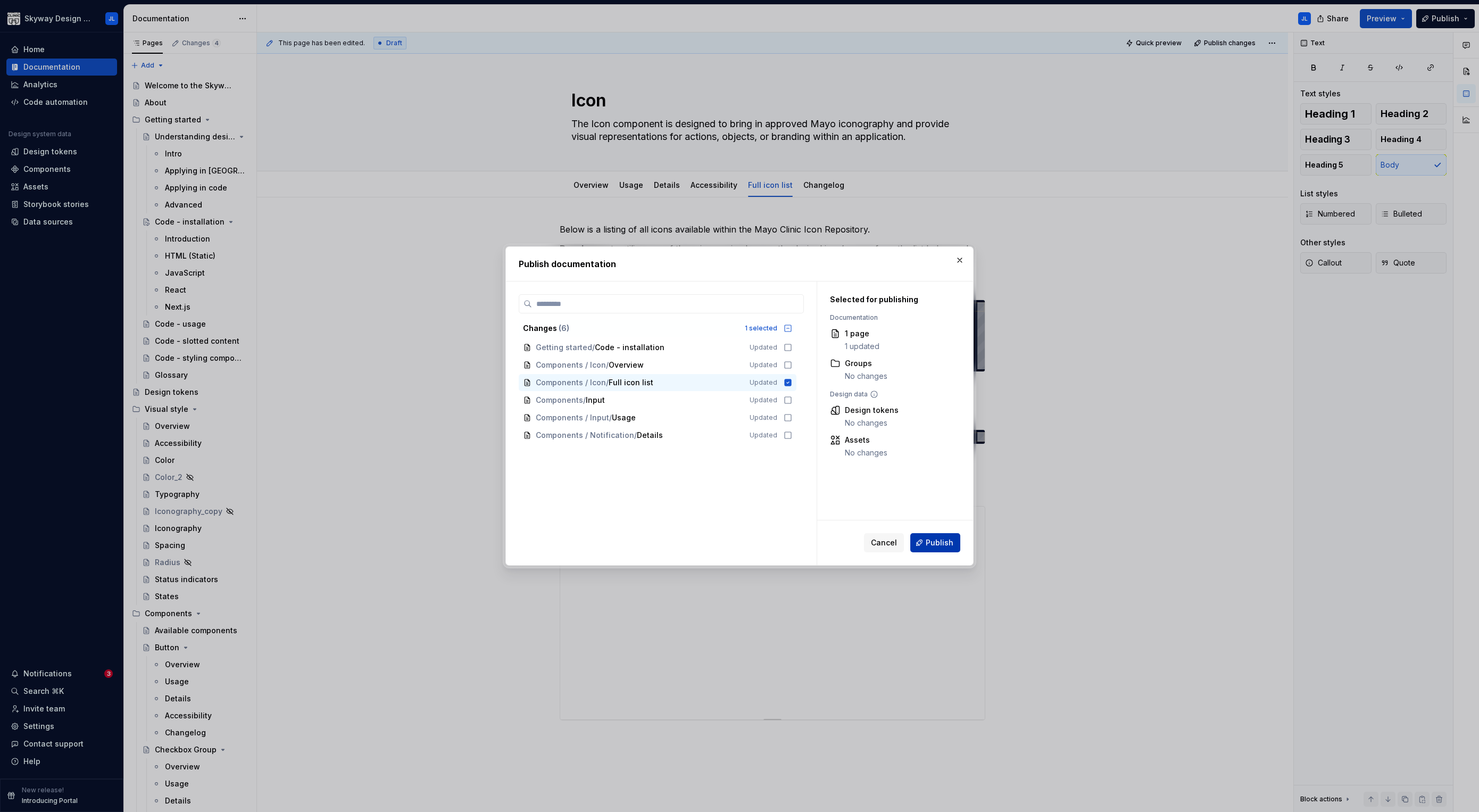
click at [942, 540] on span "Publish" at bounding box center [939, 543] width 28 height 11
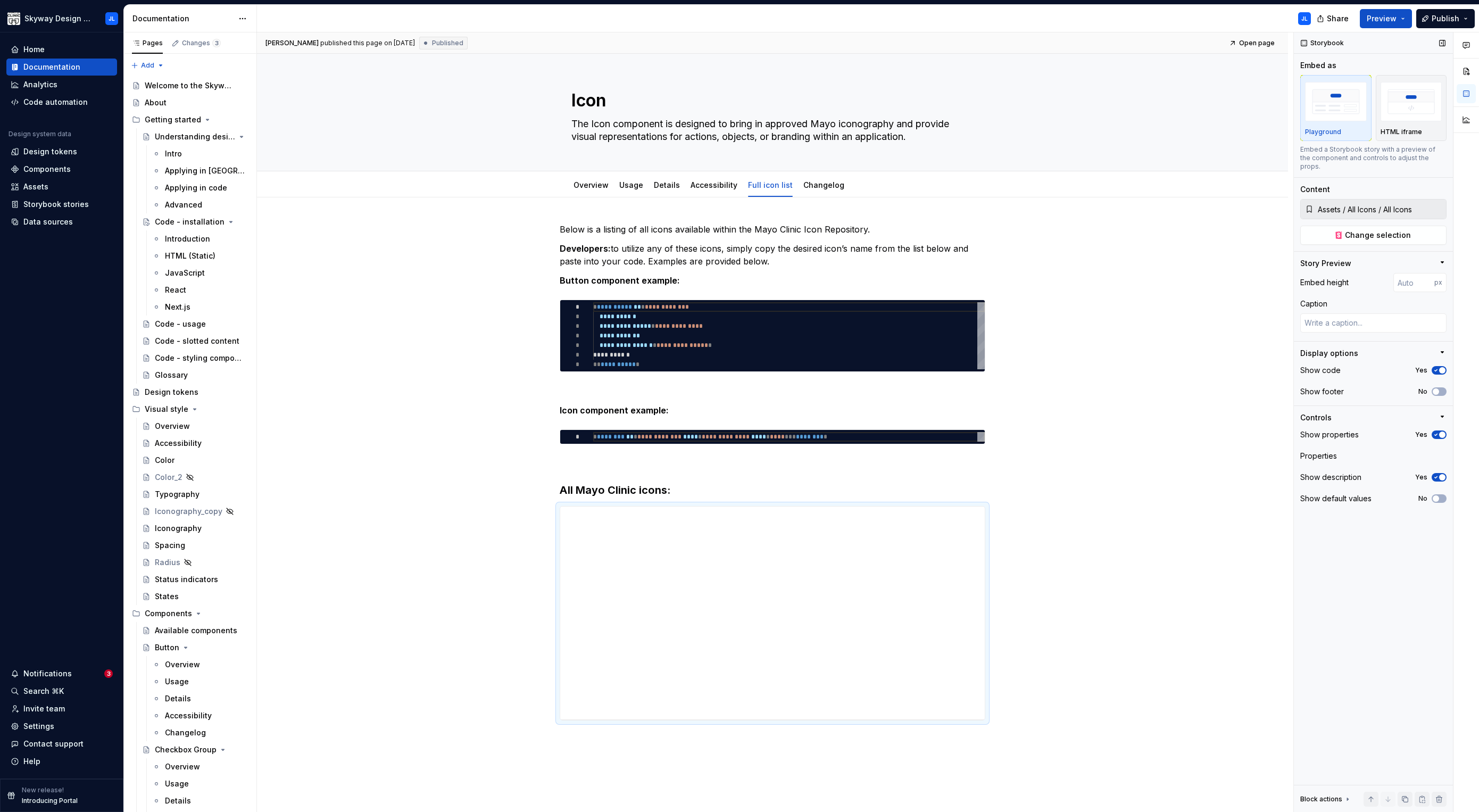
click at [1440, 367] on span "button" at bounding box center [1442, 370] width 6 height 6
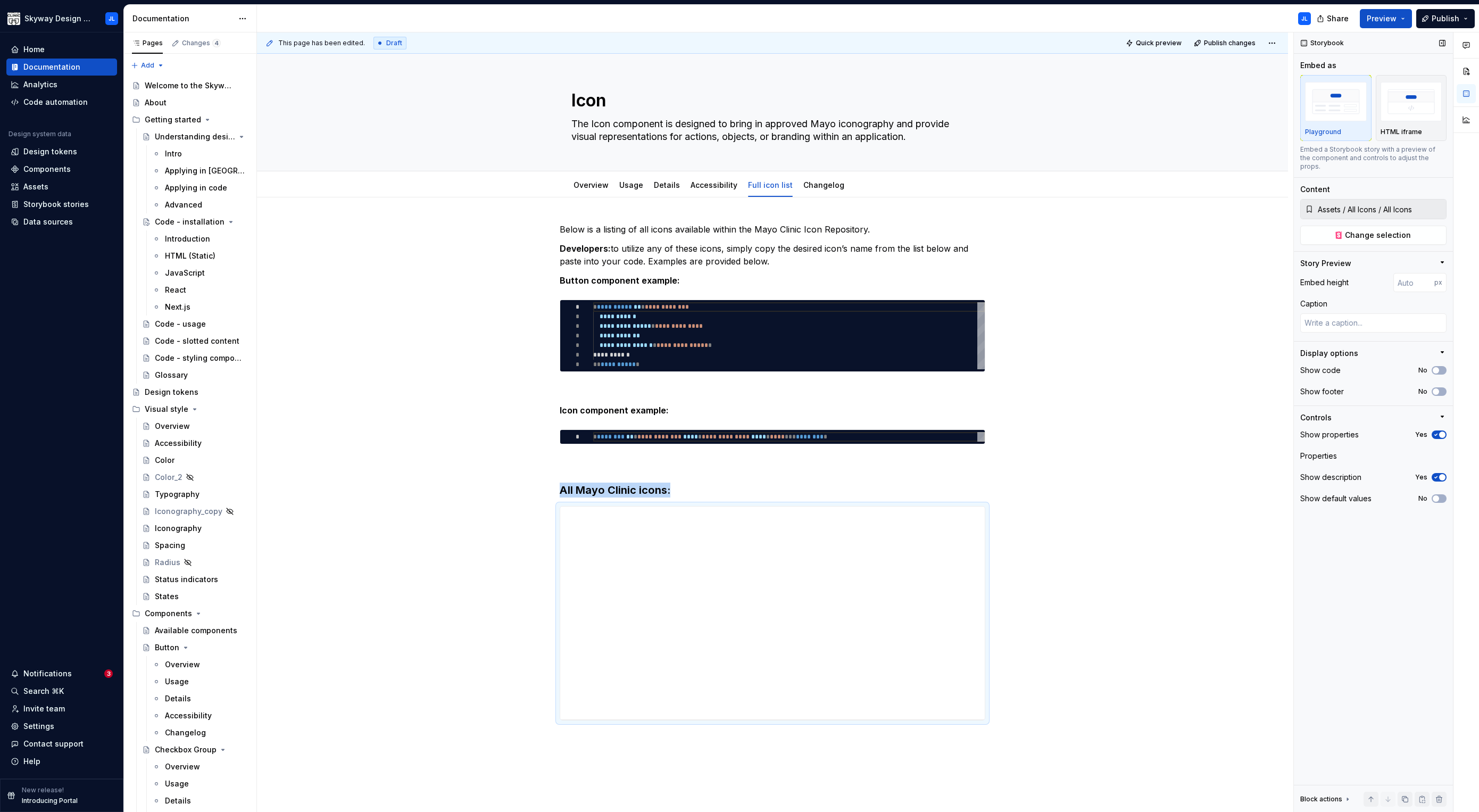
click at [1438, 431] on icon "button" at bounding box center [1436, 434] width 8 height 6
click at [1222, 324] on div "**********" at bounding box center [775, 422] width 1036 height 780
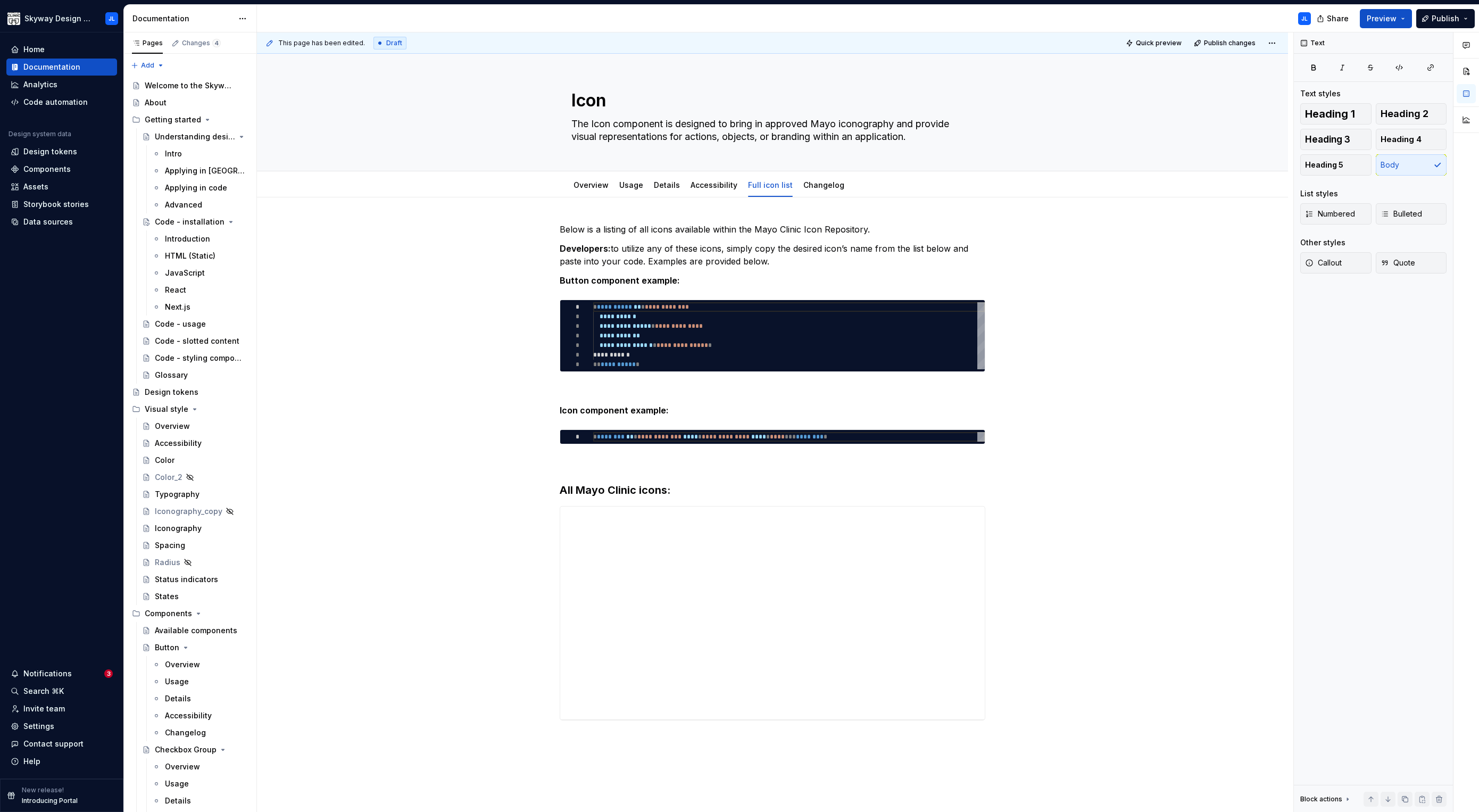
click at [1210, 34] on div "This page has been edited. Draft Quick preview Publish changes" at bounding box center [772, 43] width 1031 height 21
click at [1216, 42] on span "Publish changes" at bounding box center [1230, 43] width 52 height 8
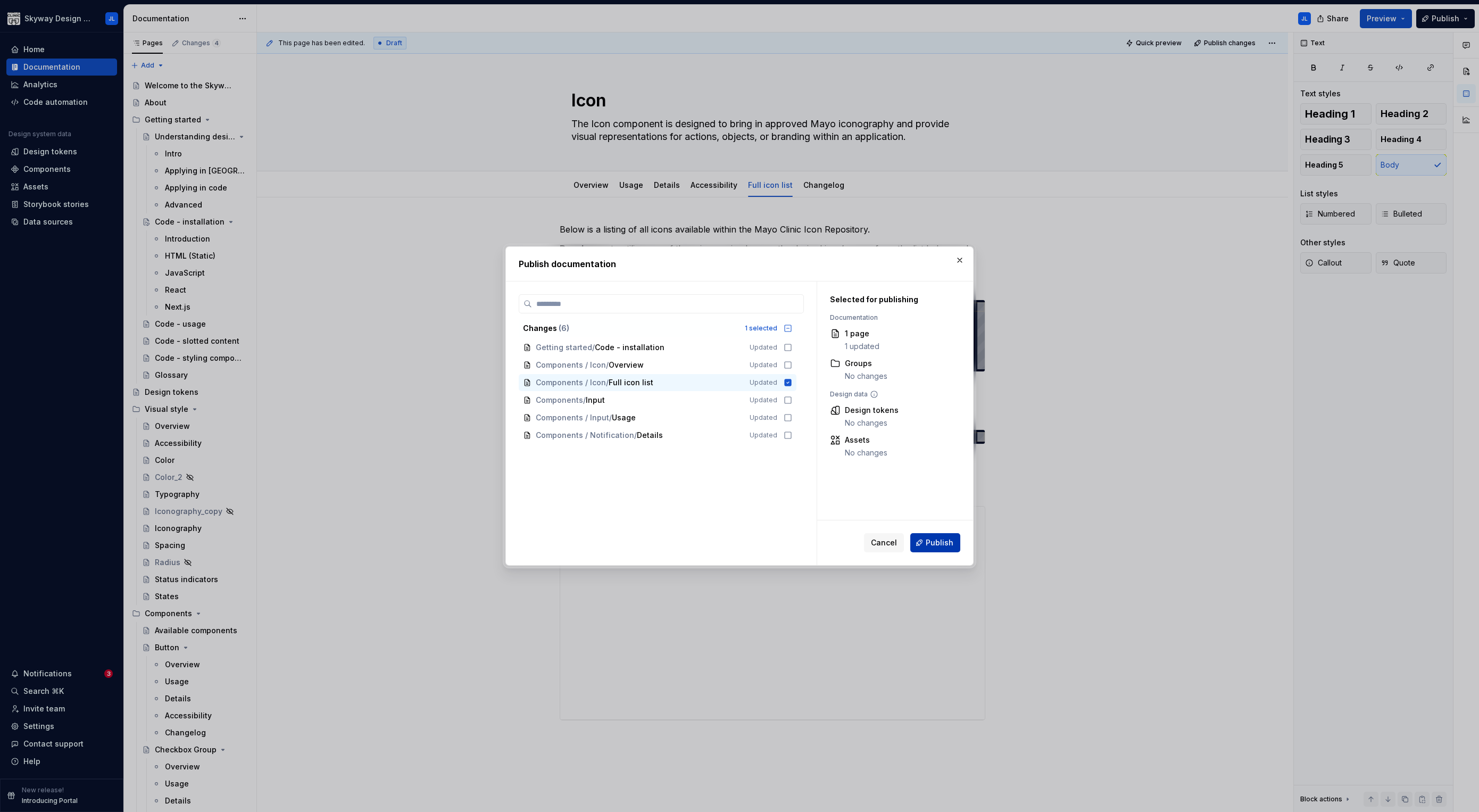
click at [939, 543] on span "Publish" at bounding box center [939, 543] width 28 height 11
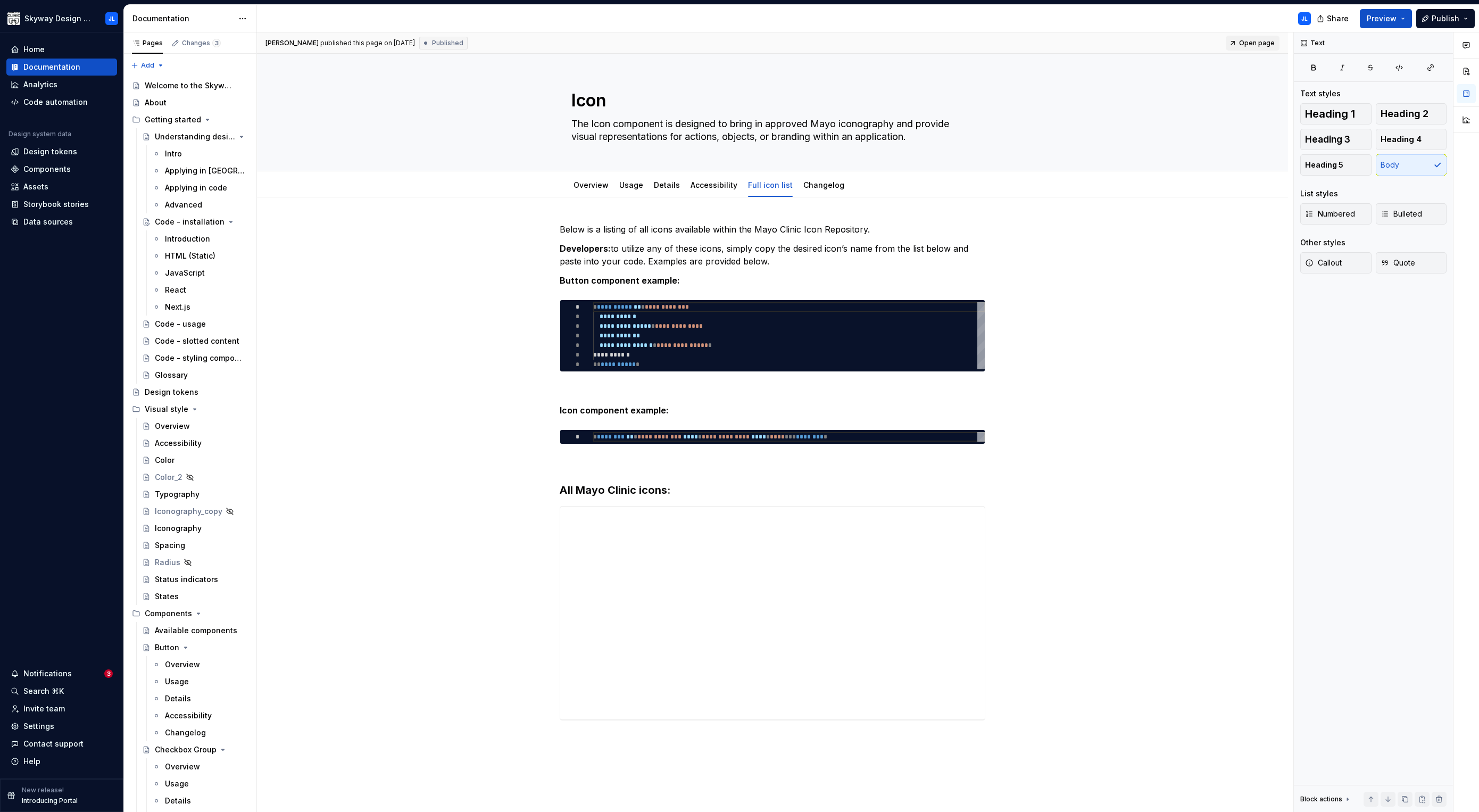
click at [1247, 40] on span "Open page" at bounding box center [1257, 43] width 35 height 8
type textarea "*"
